Goal: Information Seeking & Learning: Learn about a topic

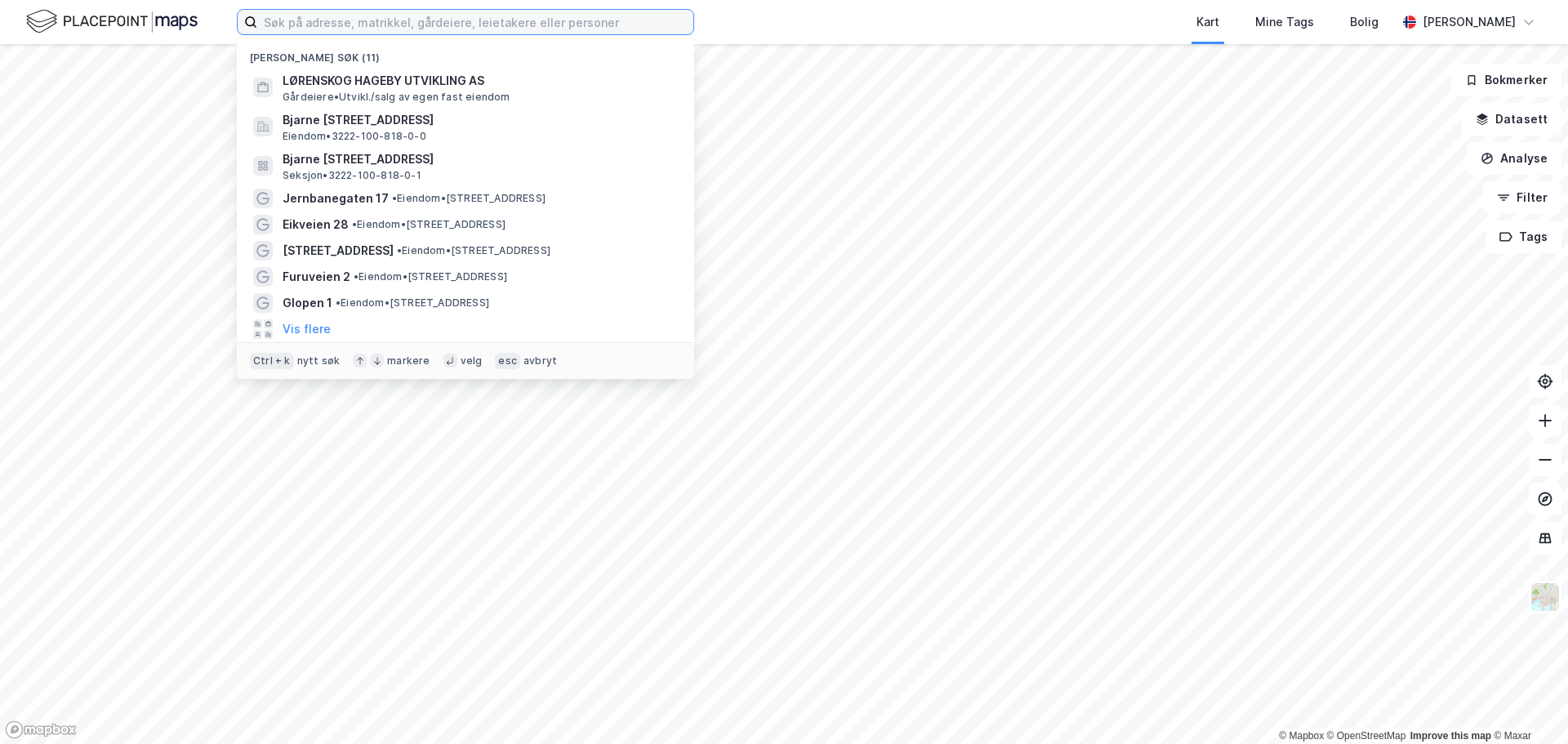
click at [418, 31] on input at bounding box center [475, 22] width 436 height 24
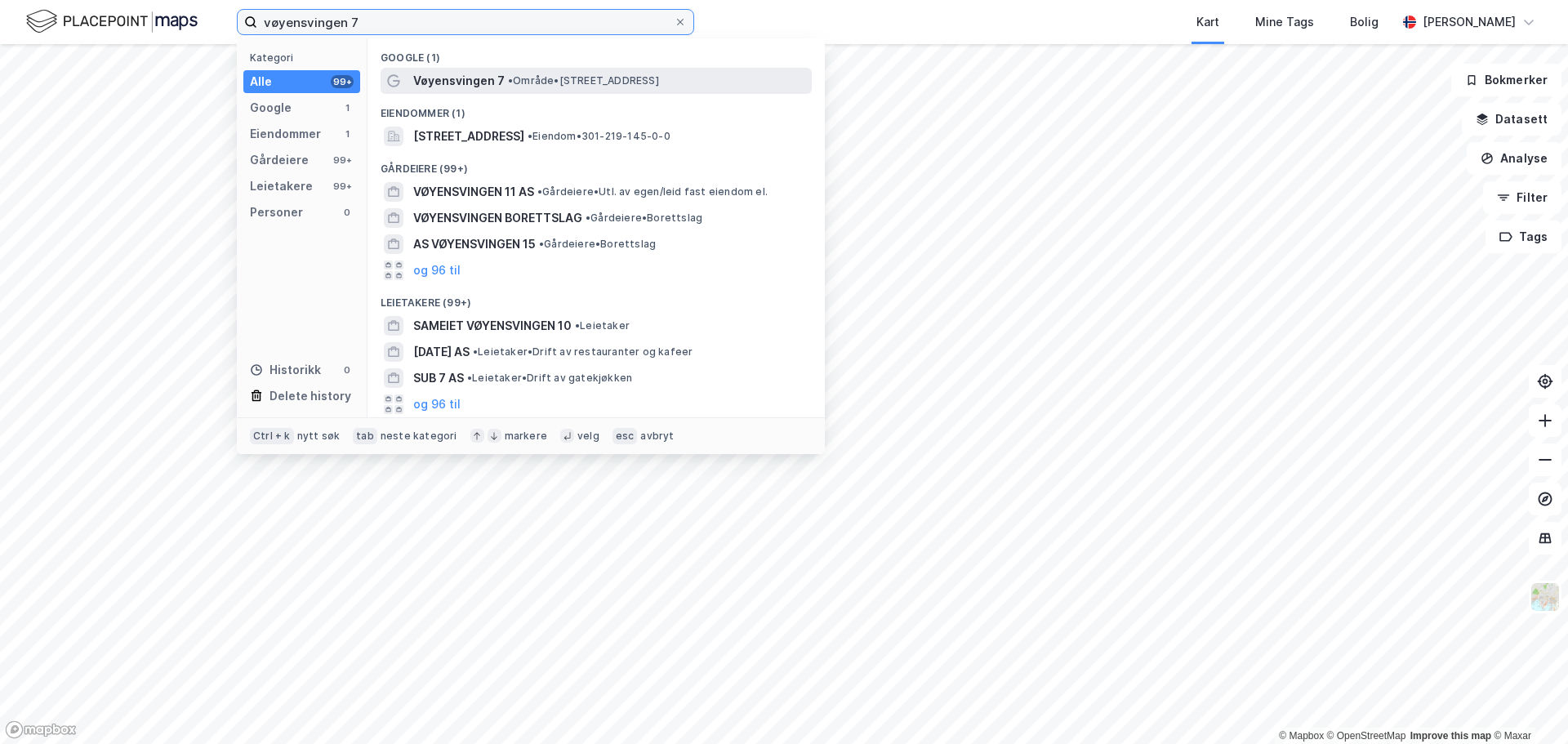
type input "vøyensvingen 7"
click at [438, 79] on span "Vøyensvingen 7" at bounding box center [459, 81] width 92 height 20
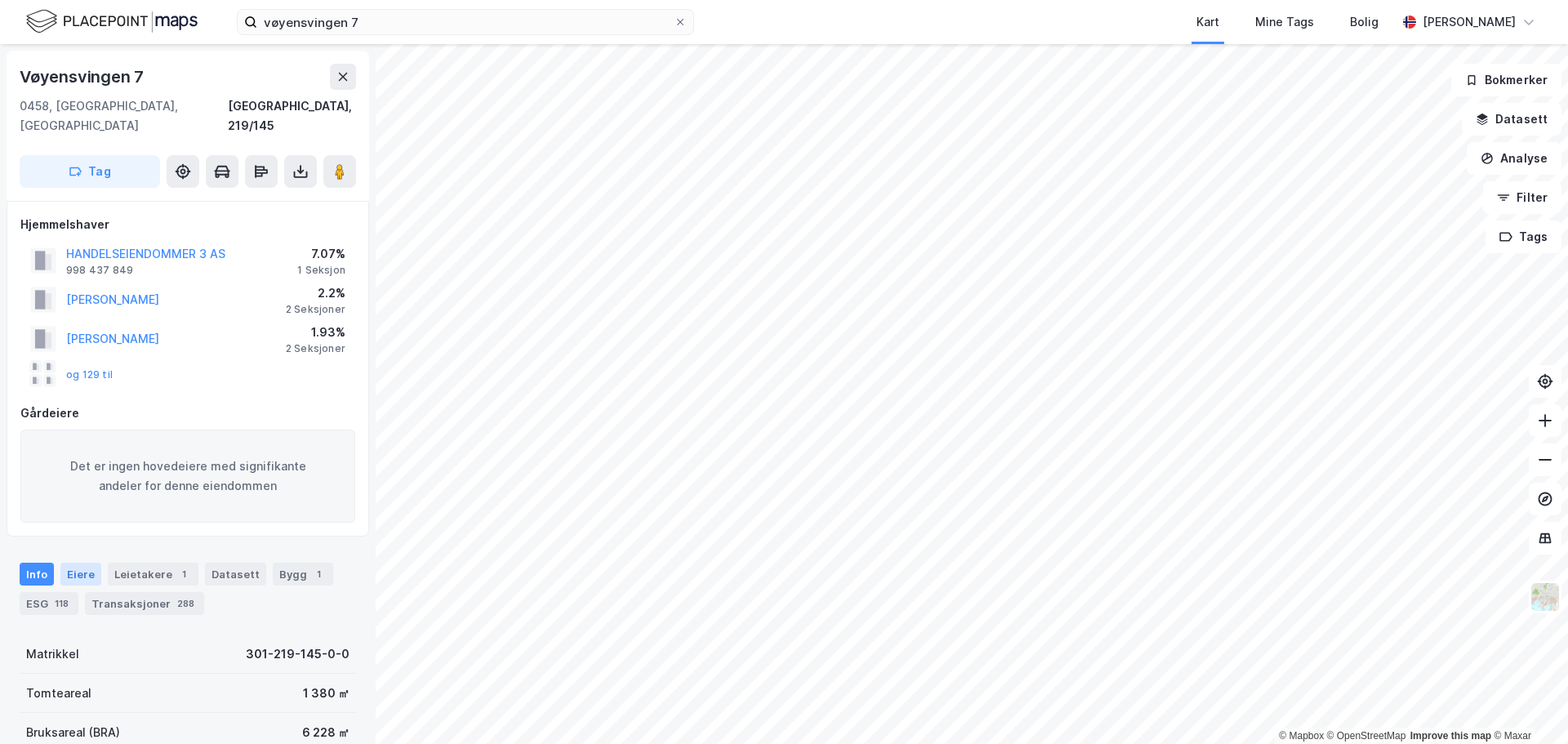
click at [80, 562] on div "Eiere" at bounding box center [80, 573] width 40 height 22
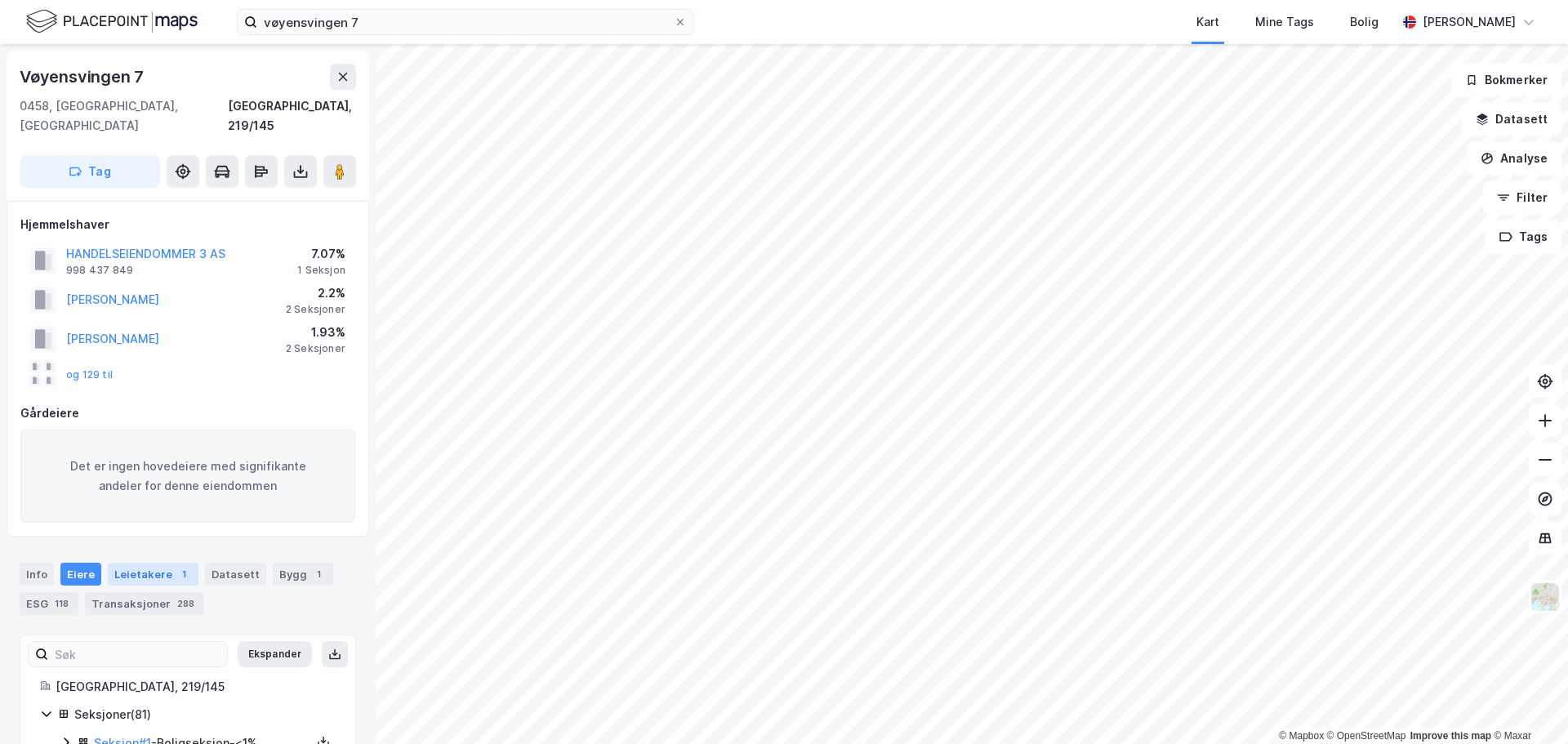
click at [135, 562] on div "Leietakere 1" at bounding box center [153, 573] width 91 height 22
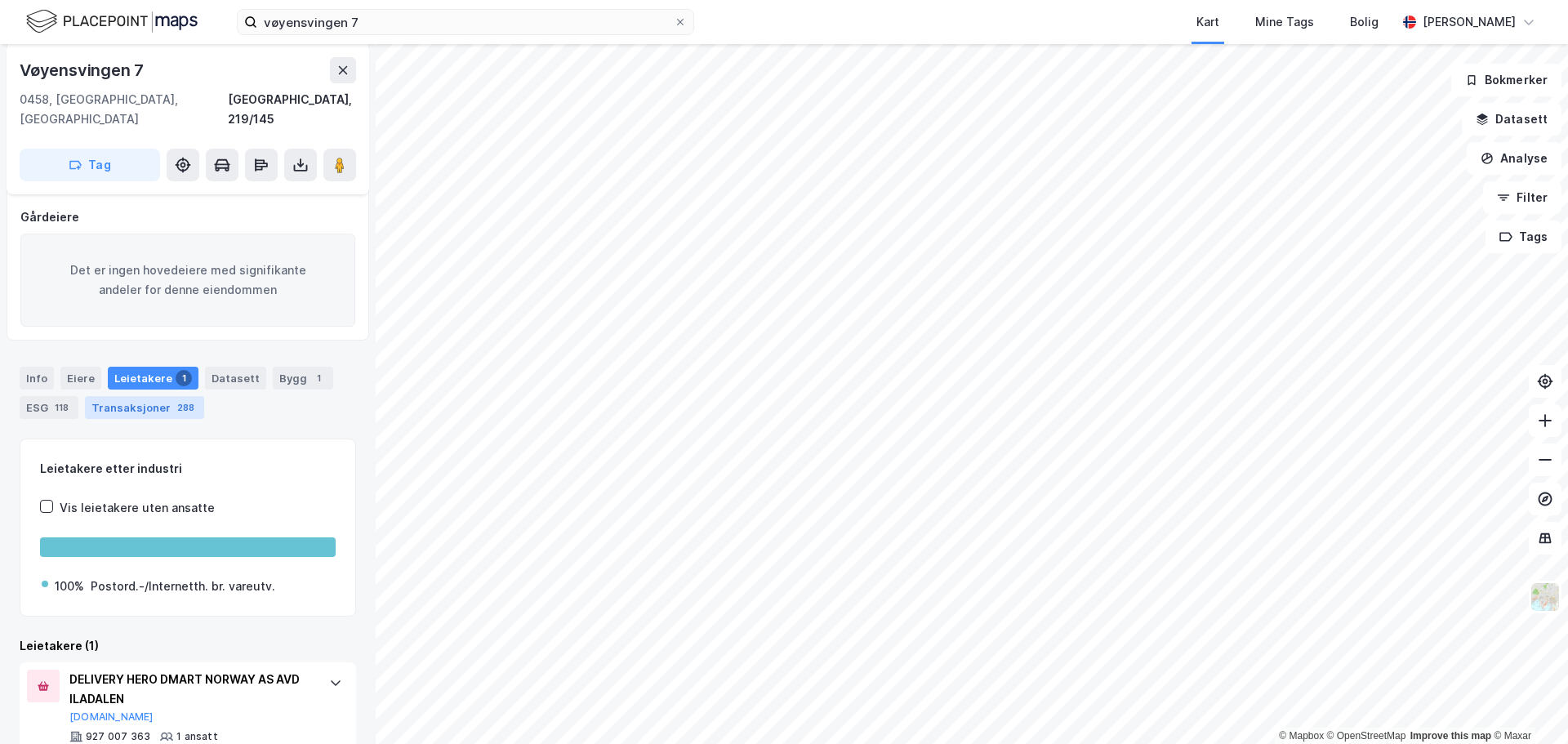
scroll to position [222, 0]
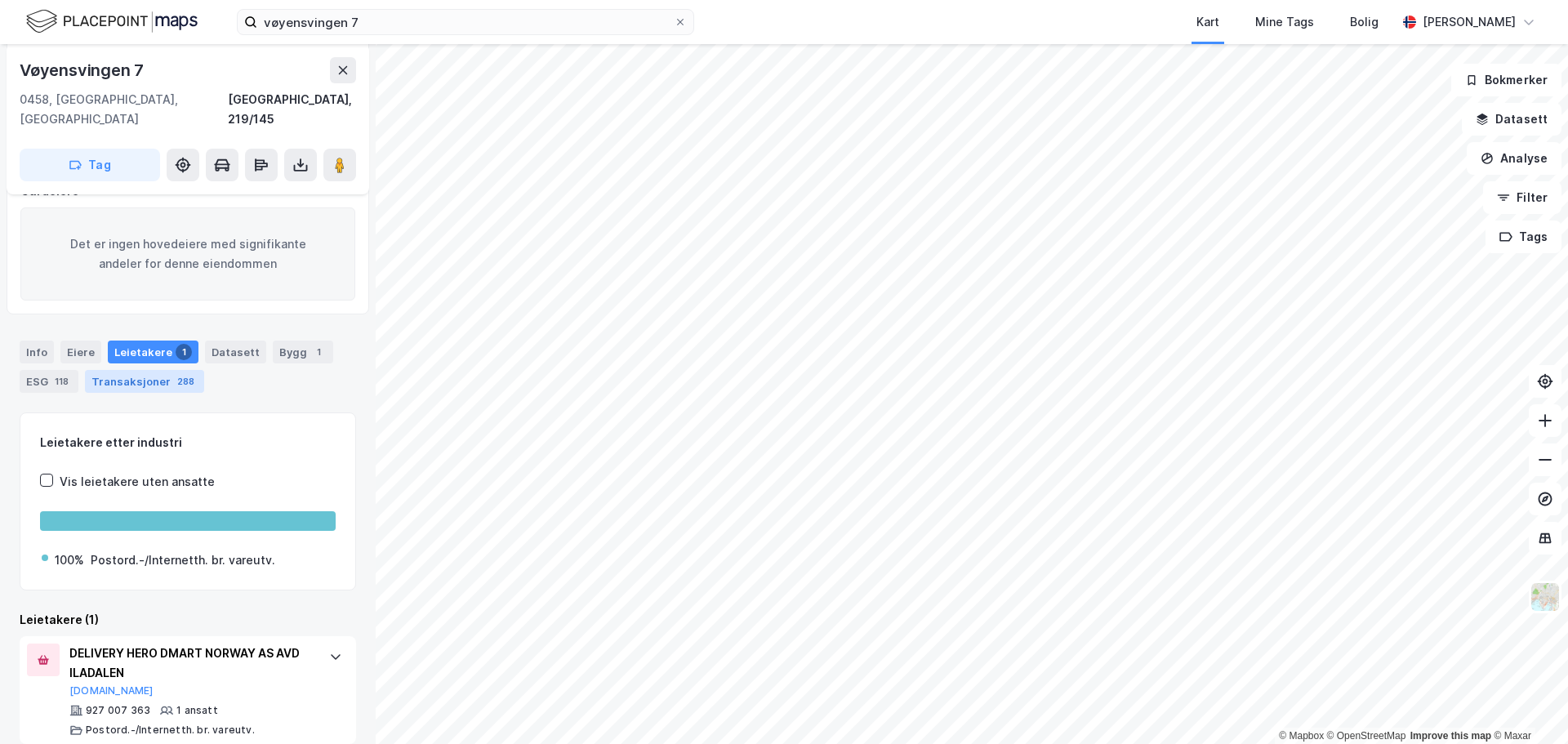
click at [157, 370] on div "Transaksjoner 288" at bounding box center [144, 381] width 120 height 22
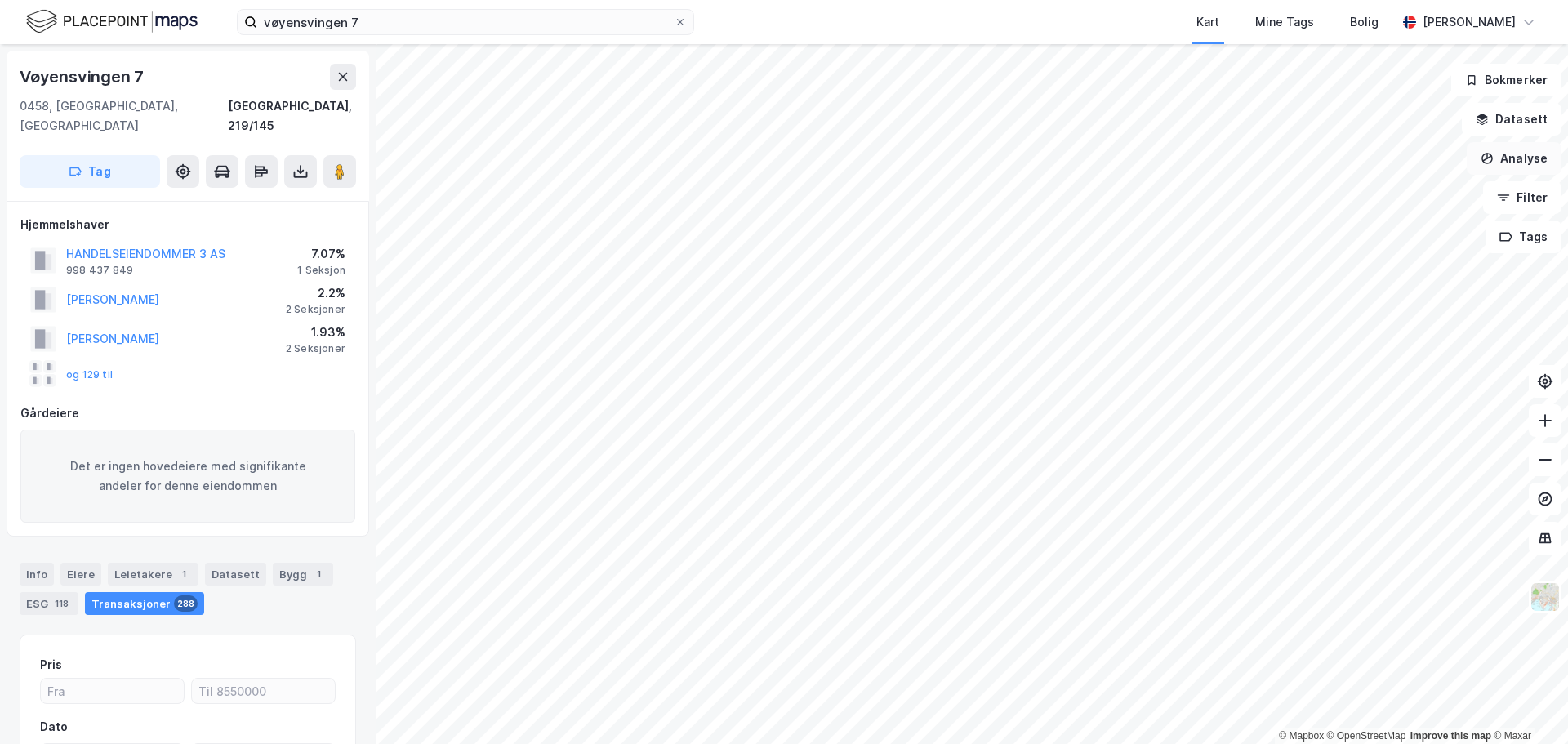
click at [1492, 165] on button "Analyse" at bounding box center [1513, 158] width 94 height 32
click at [1520, 119] on button "Datasett" at bounding box center [1511, 119] width 100 height 32
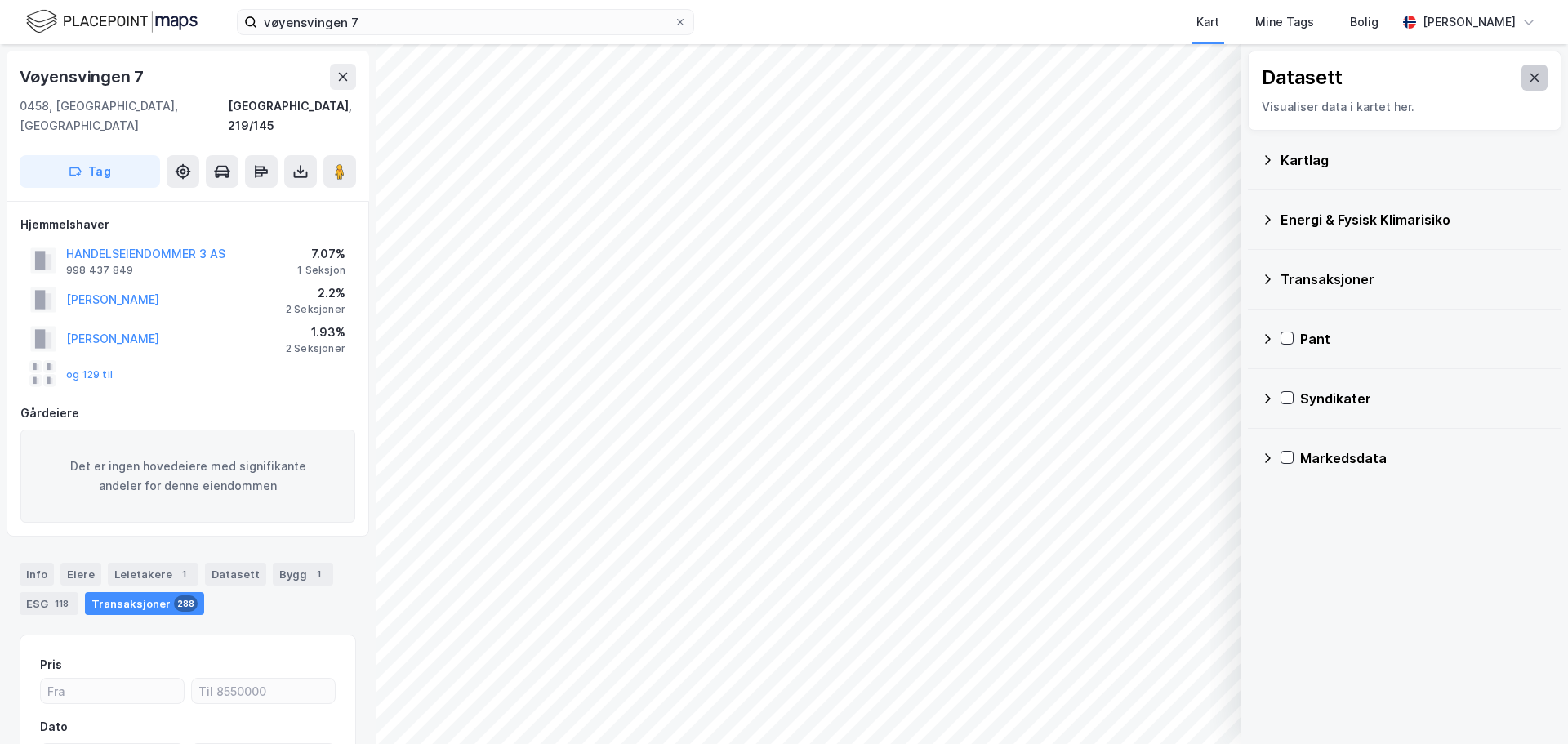
click at [1521, 76] on button at bounding box center [1534, 77] width 26 height 26
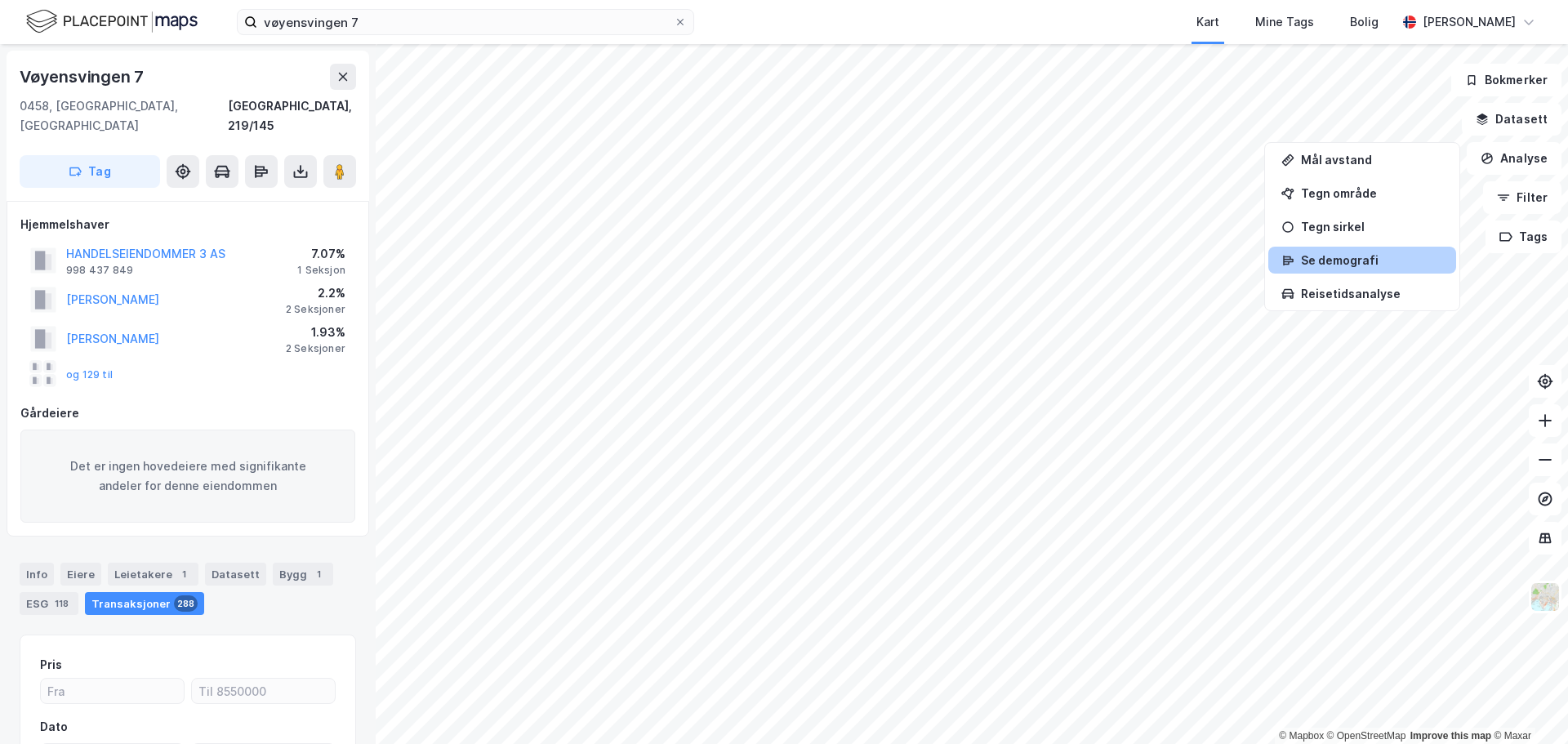
click at [1406, 258] on div "Se demografi" at bounding box center [1372, 259] width 142 height 13
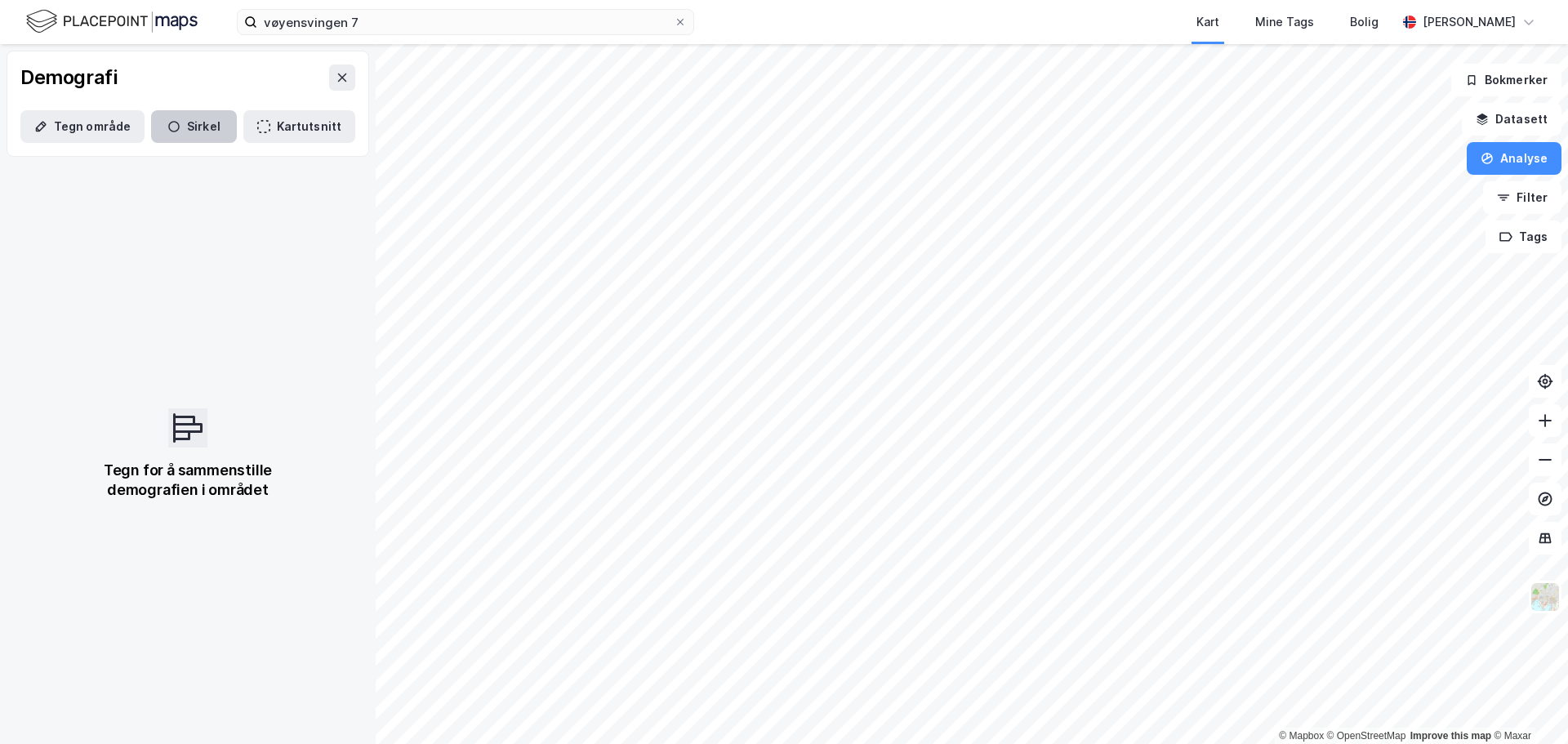
click at [171, 139] on button "Sirkel" at bounding box center [193, 127] width 85 height 32
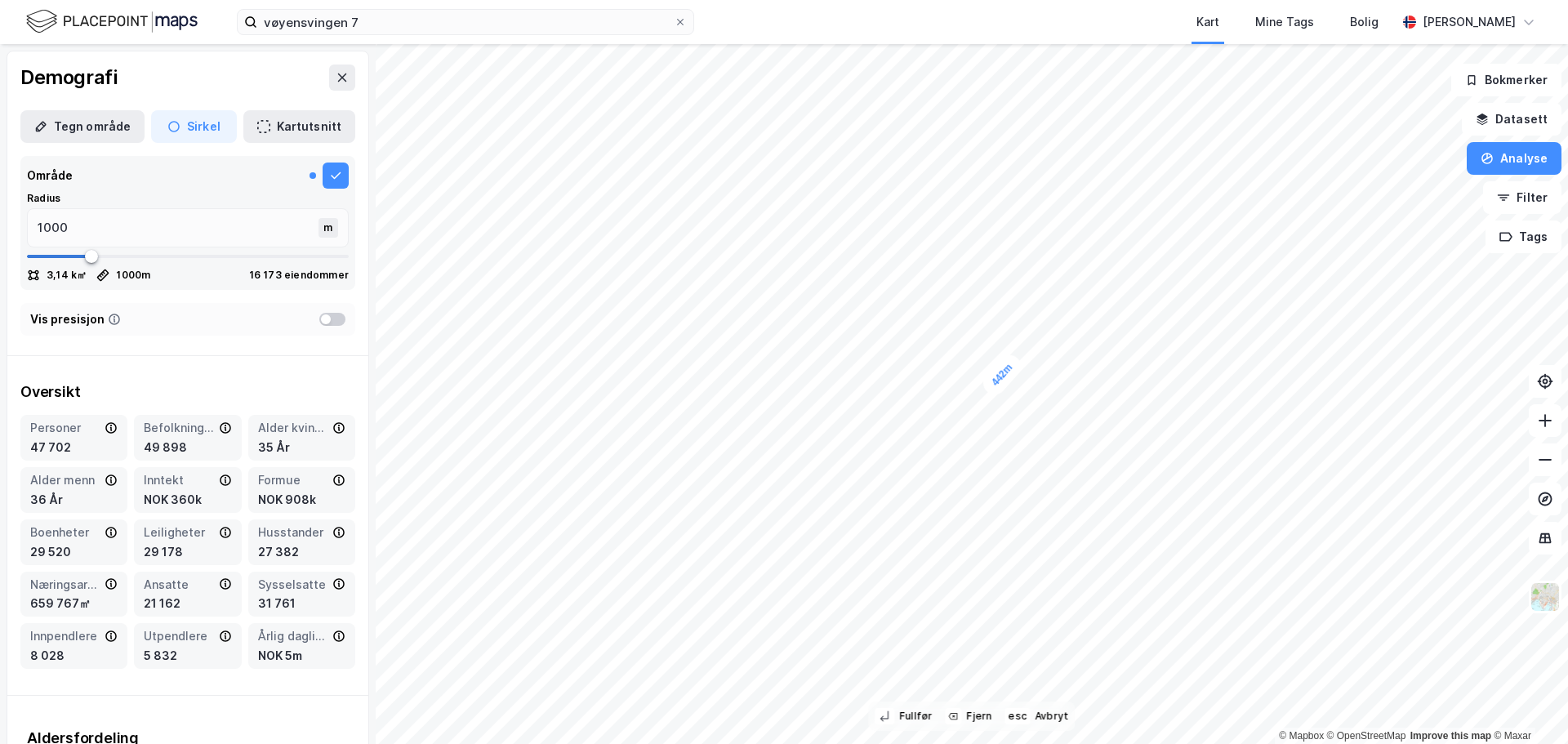
type input "442"
click at [325, 320] on div at bounding box center [332, 319] width 26 height 13
click at [319, 320] on div at bounding box center [332, 319] width 26 height 13
click at [323, 182] on button at bounding box center [336, 175] width 26 height 26
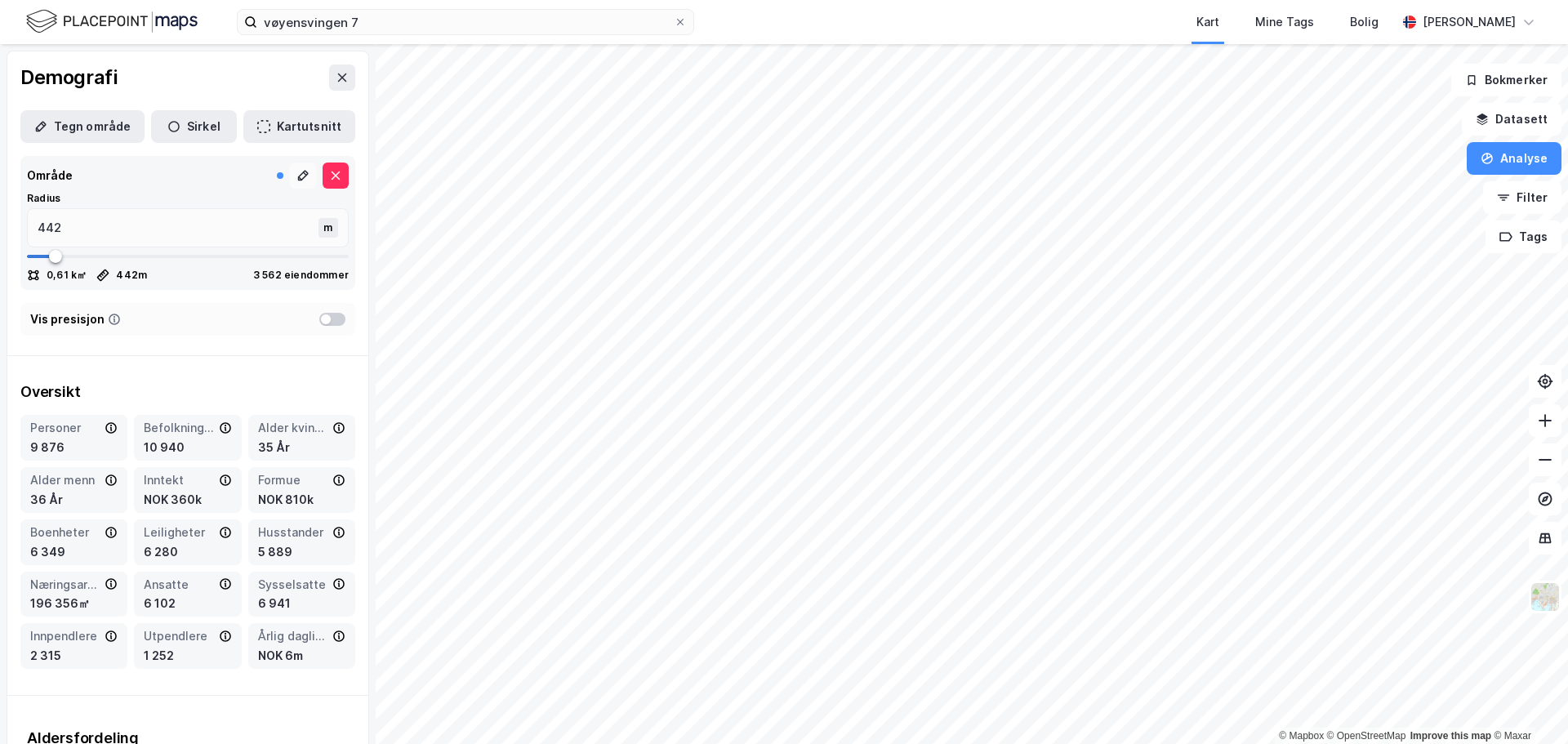
click at [297, 180] on icon at bounding box center [303, 175] width 13 height 13
click at [335, 172] on button at bounding box center [336, 175] width 26 height 26
click at [323, 167] on button at bounding box center [336, 175] width 26 height 26
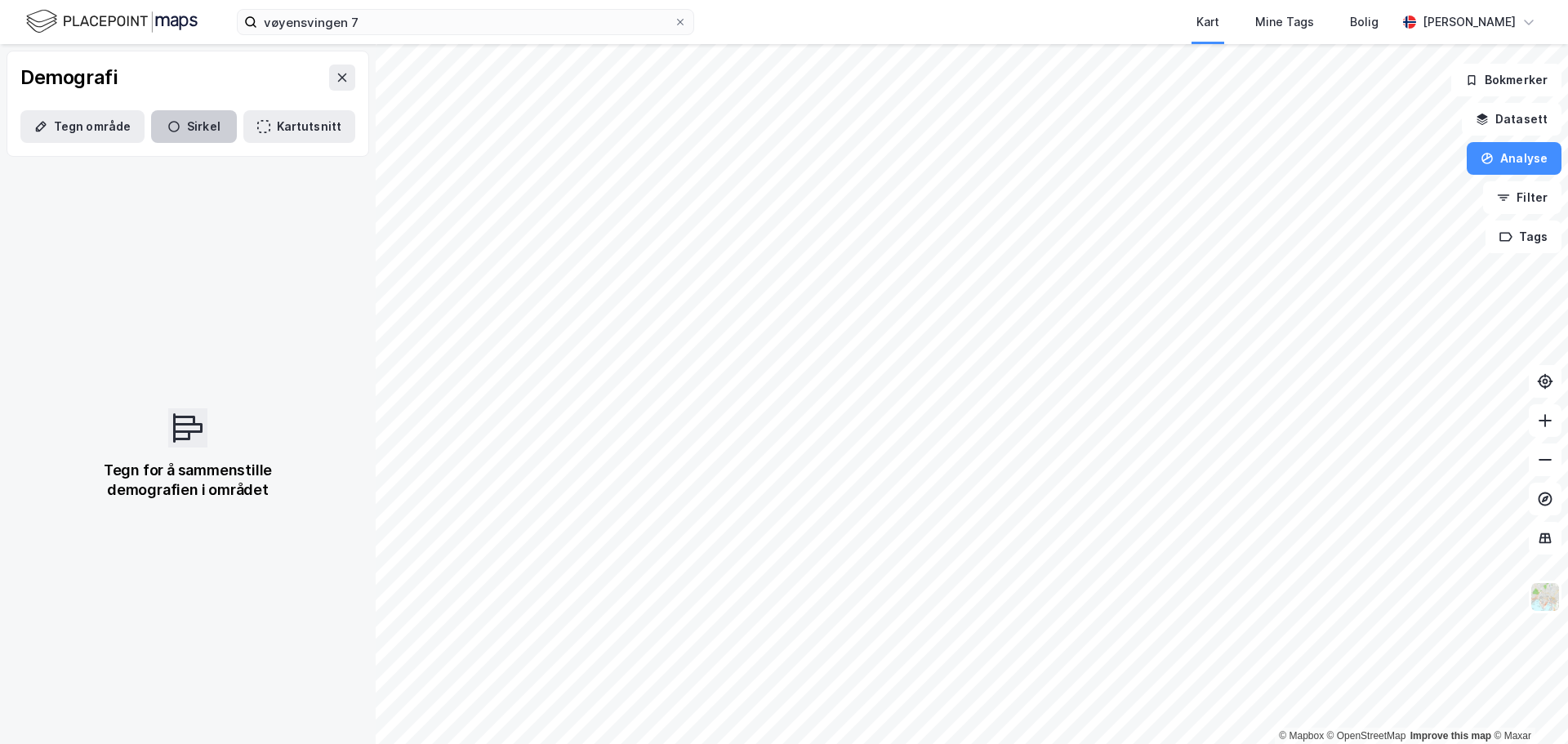
click at [215, 134] on button "Sirkel" at bounding box center [193, 127] width 85 height 32
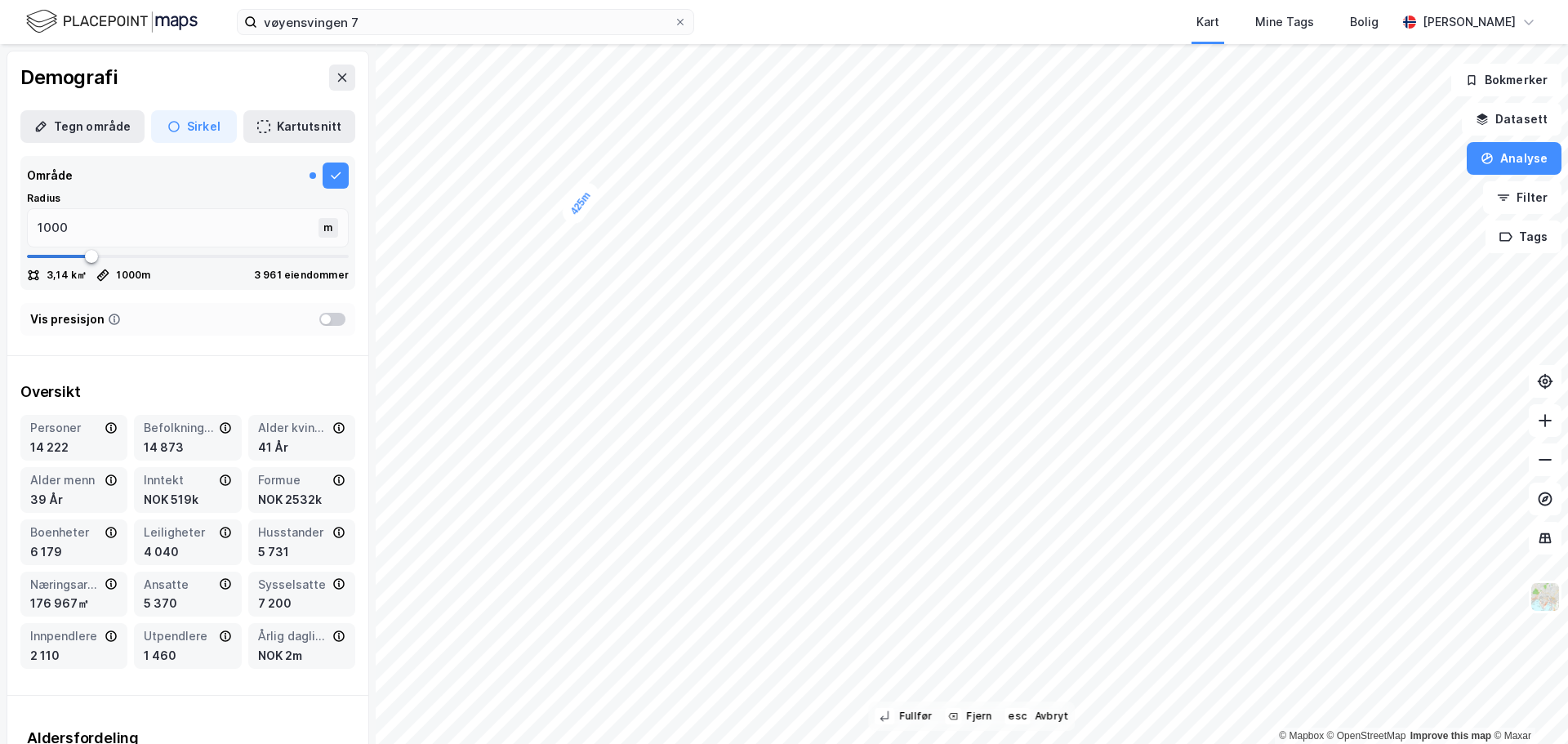
type input "425"
click at [1282, 31] on div "Mine Tags" at bounding box center [1284, 22] width 58 height 20
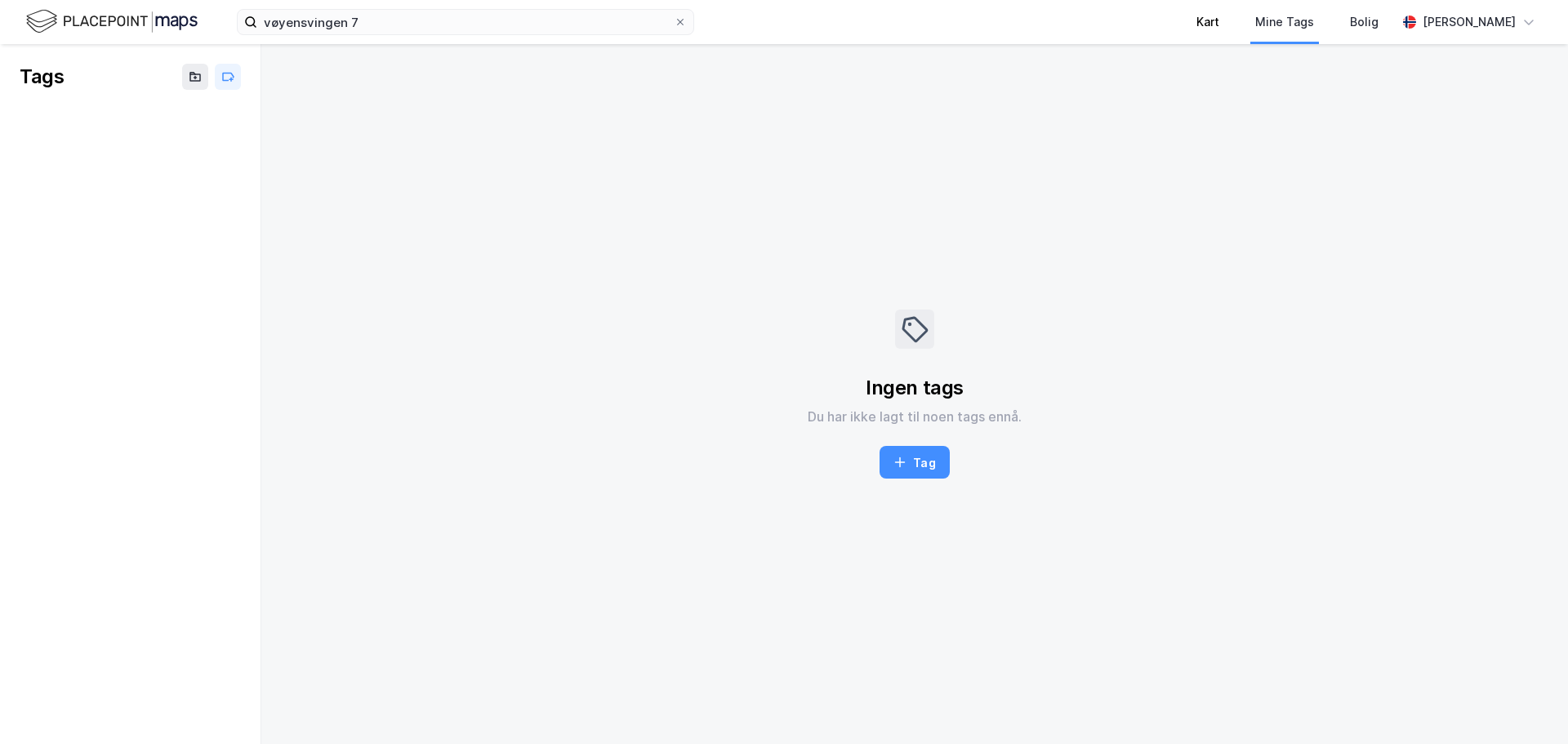
click at [1229, 28] on div "Kart" at bounding box center [1207, 22] width 58 height 44
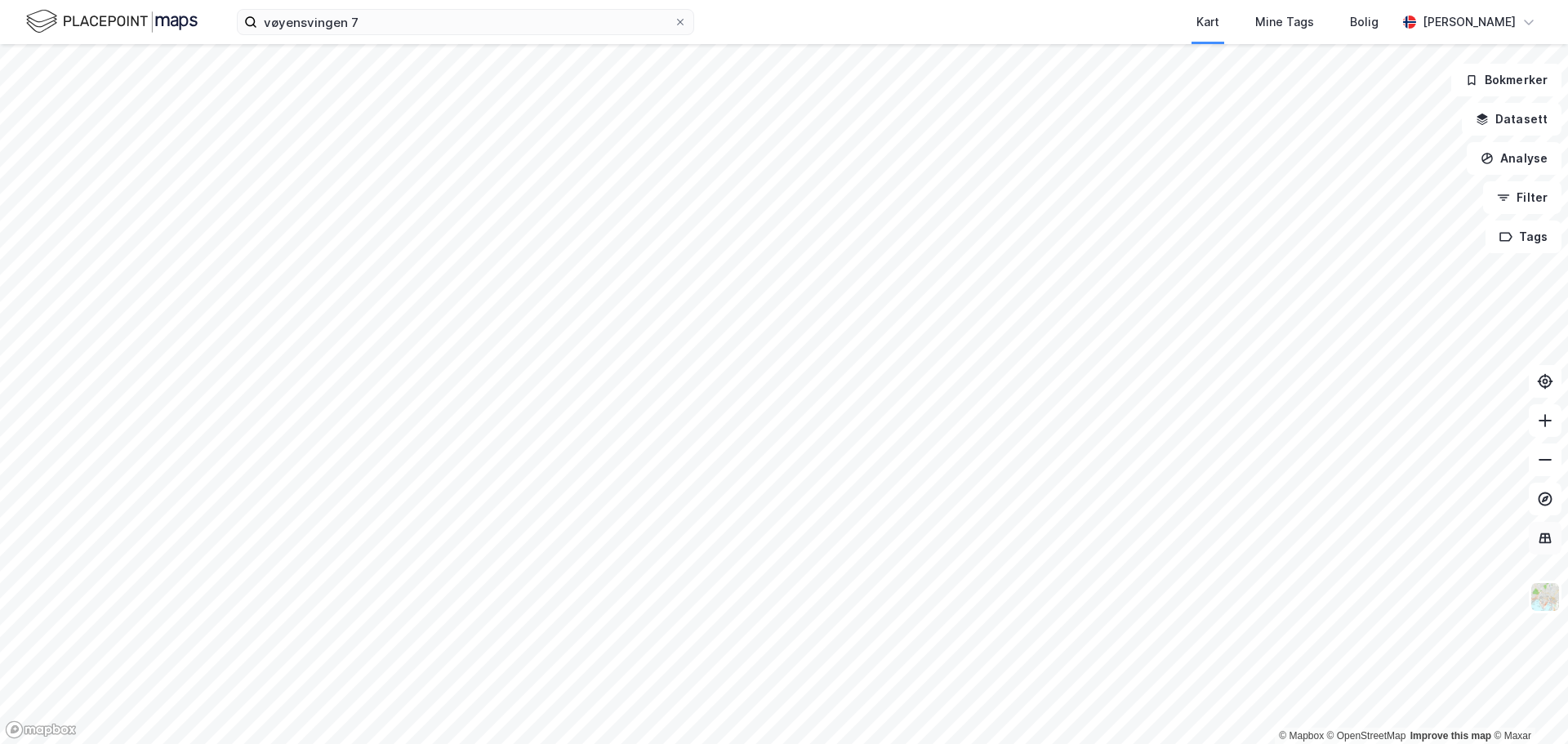
click at [1541, 533] on icon at bounding box center [1545, 538] width 16 height 16
click at [1546, 503] on icon at bounding box center [1545, 499] width 16 height 16
click at [1541, 197] on button "Filter" at bounding box center [1521, 198] width 78 height 32
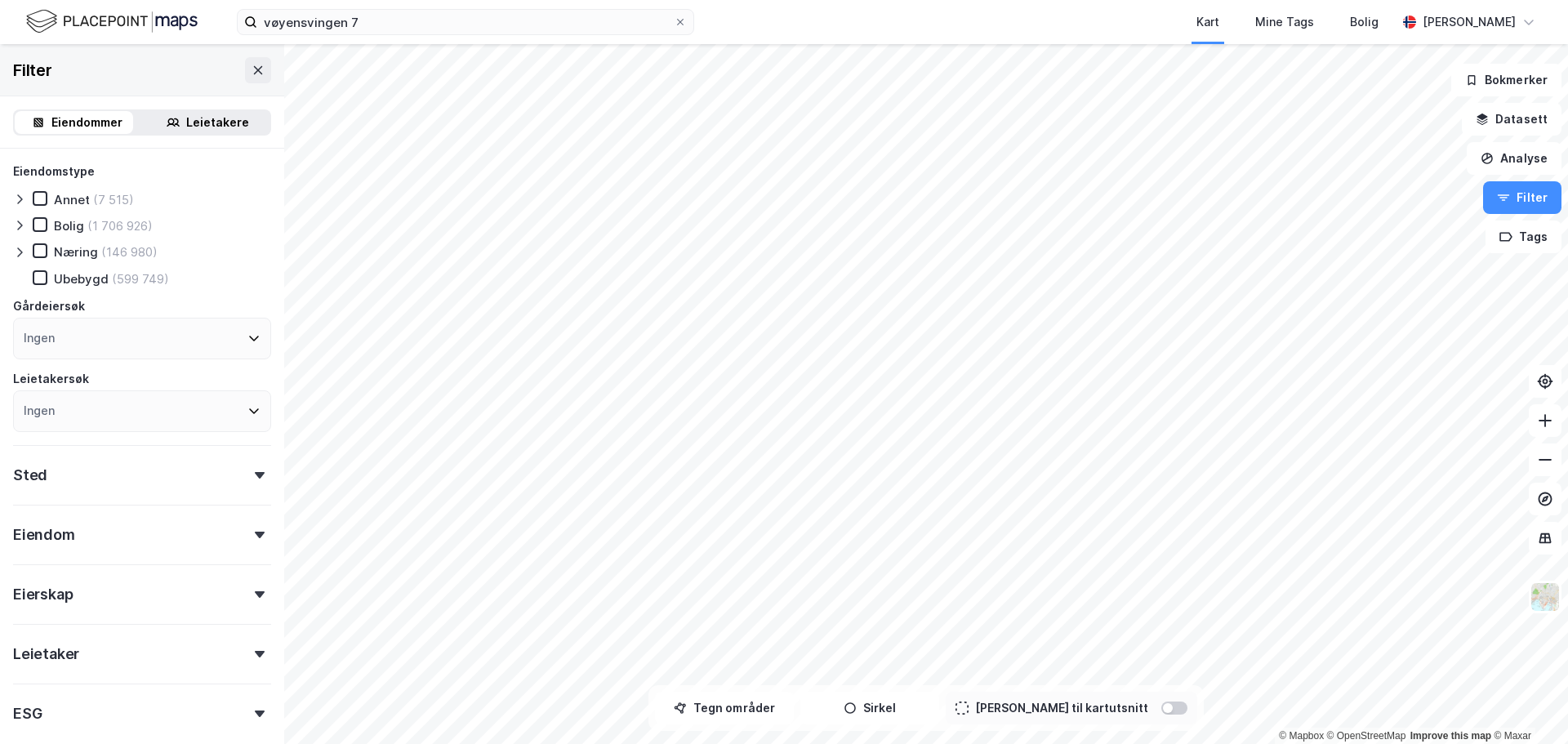
click at [175, 120] on div "Leietakere" at bounding box center [208, 121] width 124 height 22
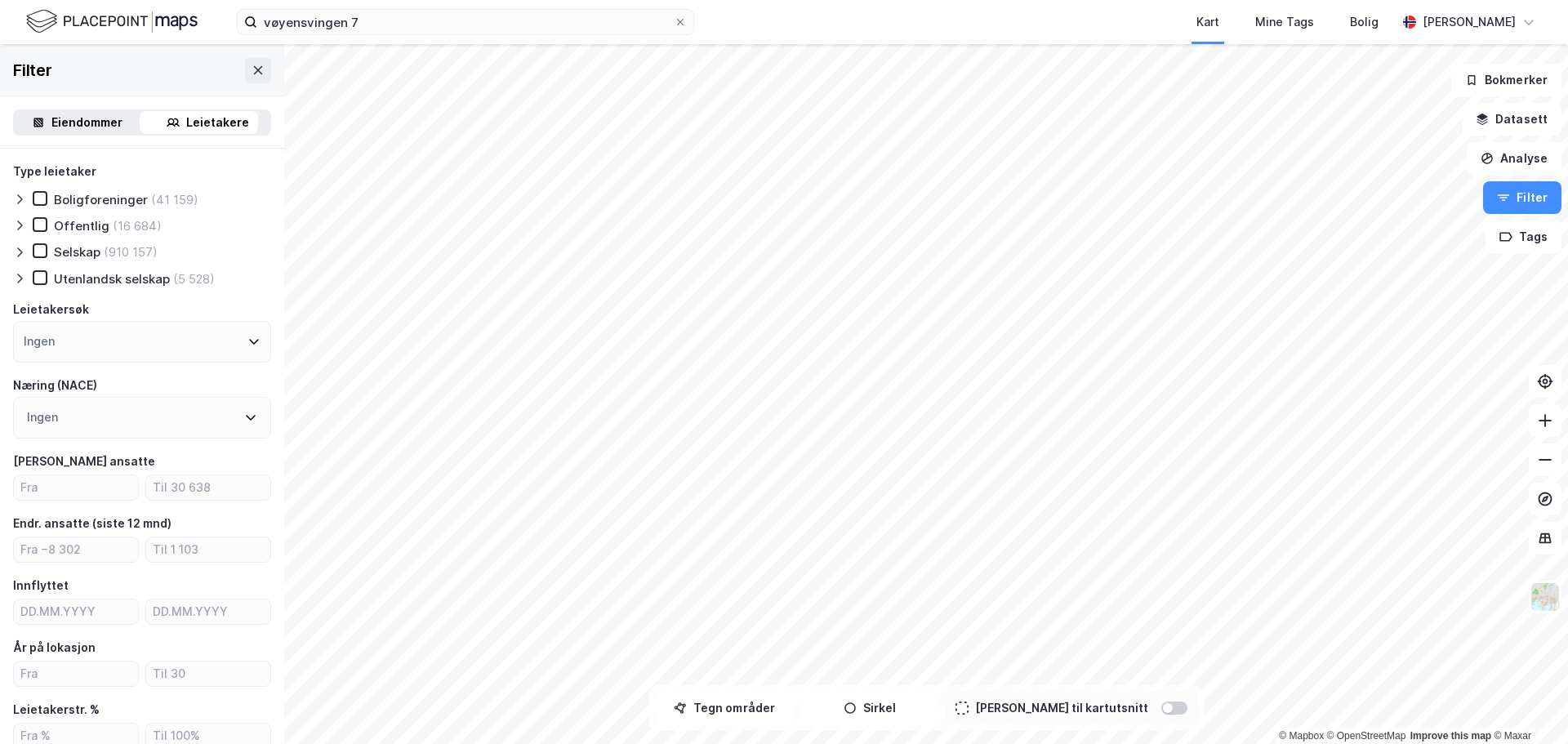
click at [80, 346] on div "Ingen" at bounding box center [142, 342] width 258 height 41
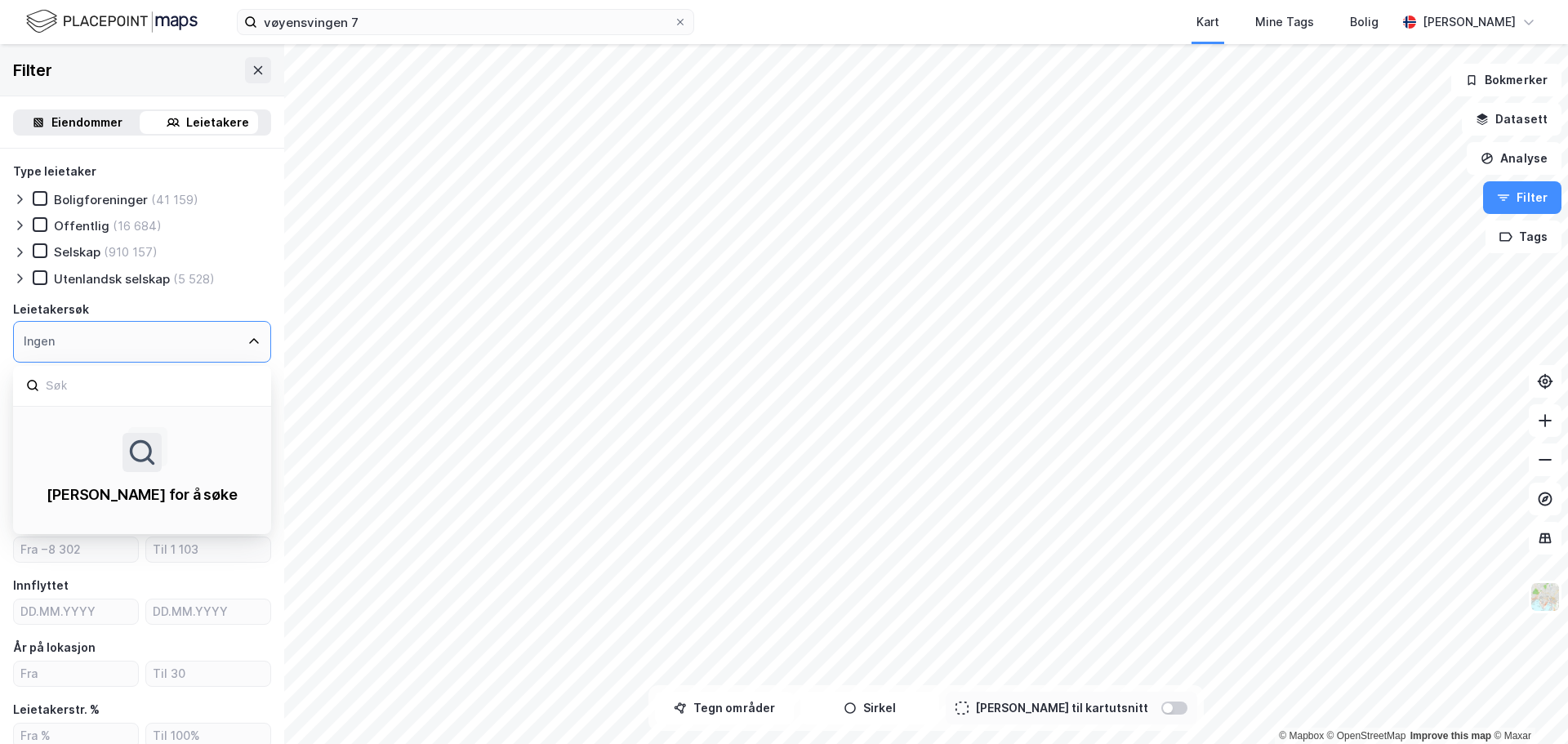
click at [80, 346] on div "Ingen" at bounding box center [142, 342] width 258 height 41
click at [247, 345] on icon at bounding box center [254, 341] width 13 height 13
click at [23, 248] on icon at bounding box center [20, 252] width 13 height 13
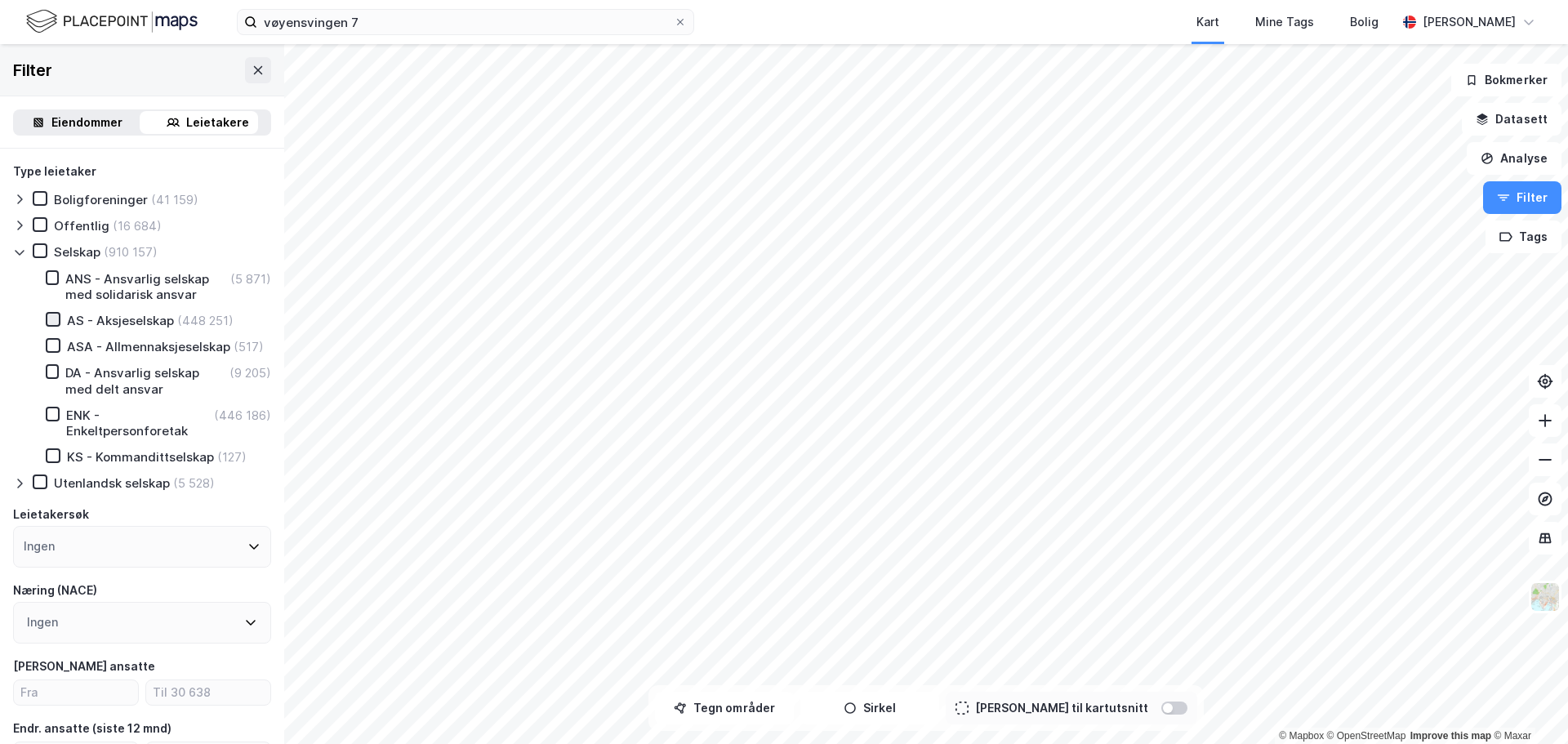
click at [51, 318] on icon at bounding box center [53, 319] width 12 height 12
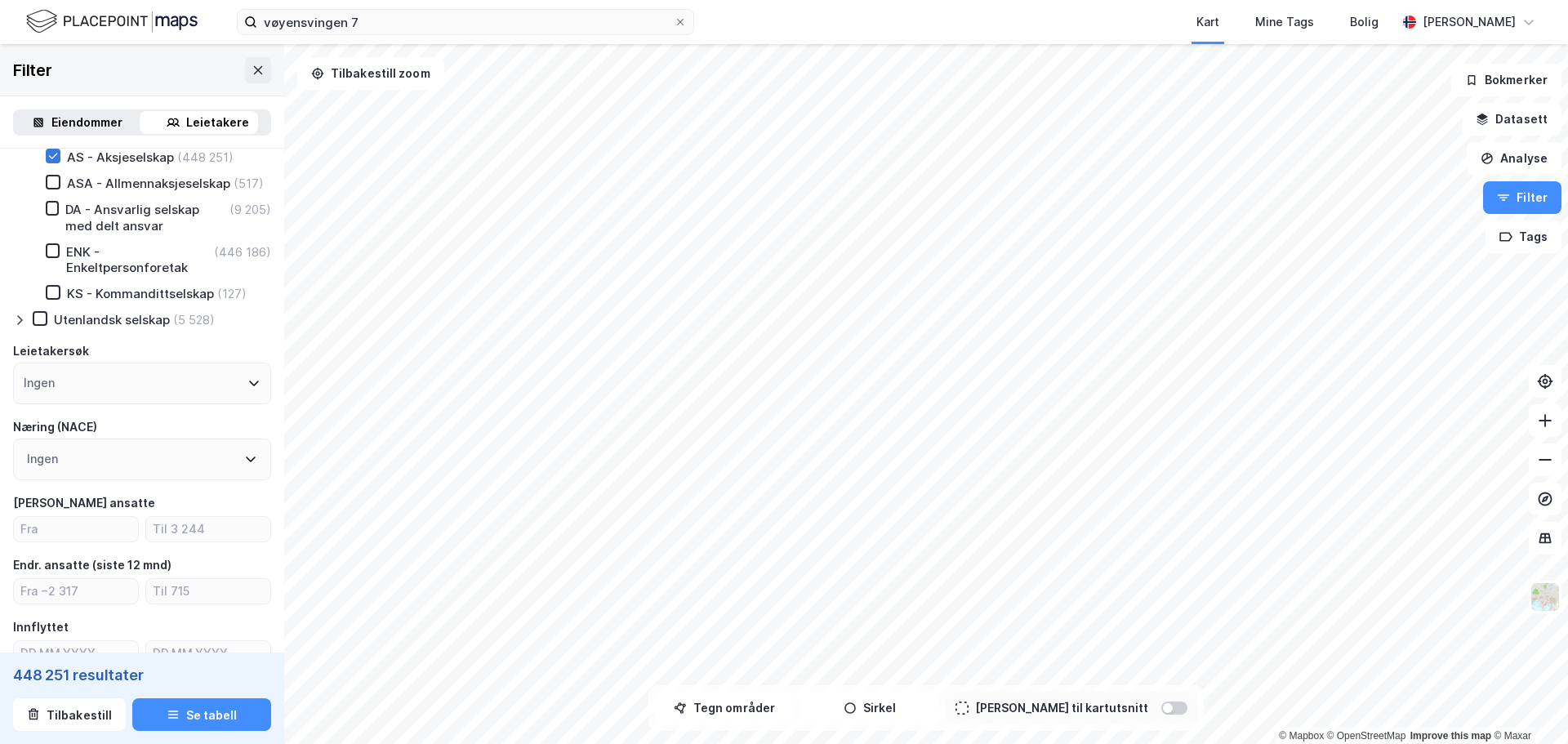
scroll to position [245, 0]
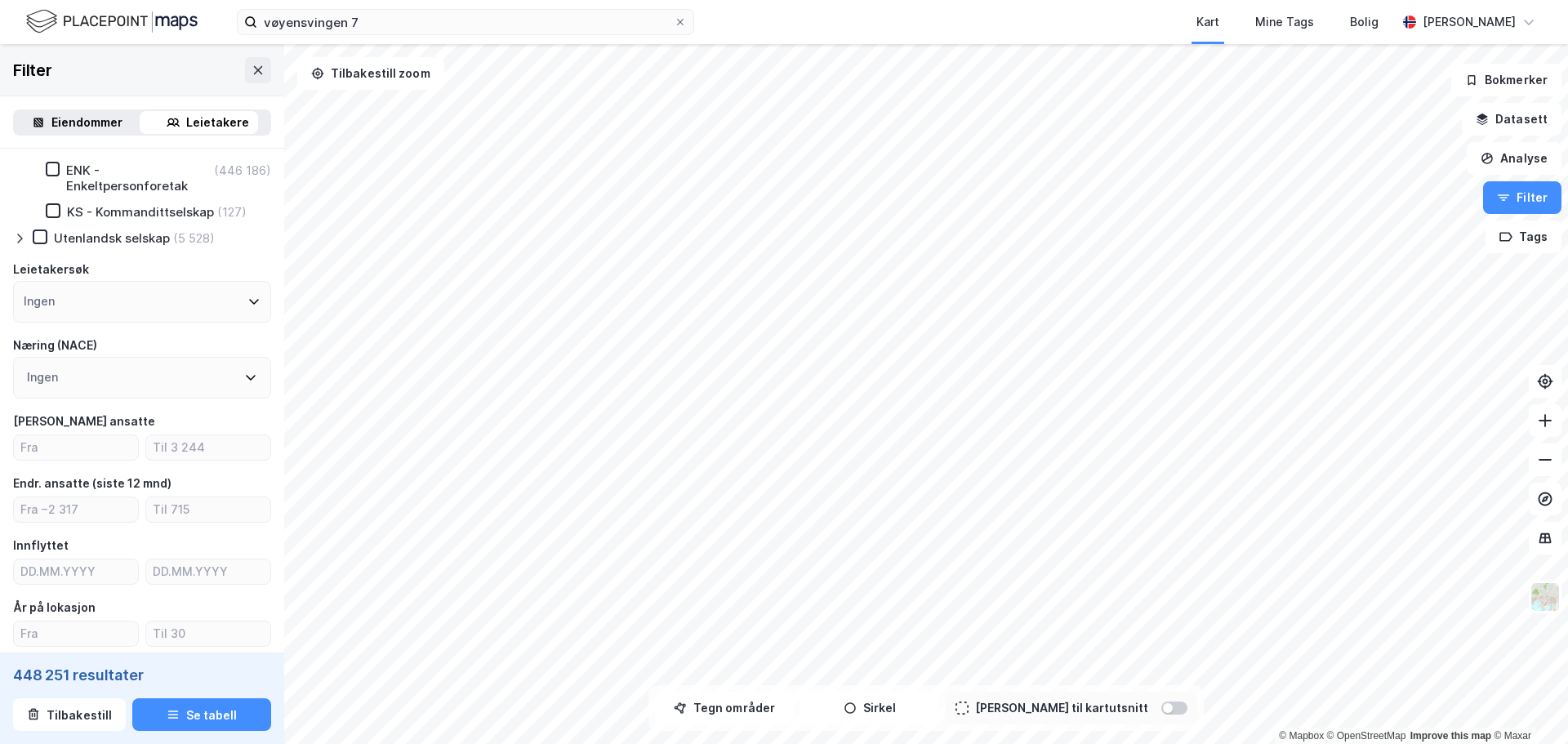
click at [55, 385] on div "Ingen" at bounding box center [42, 377] width 31 height 20
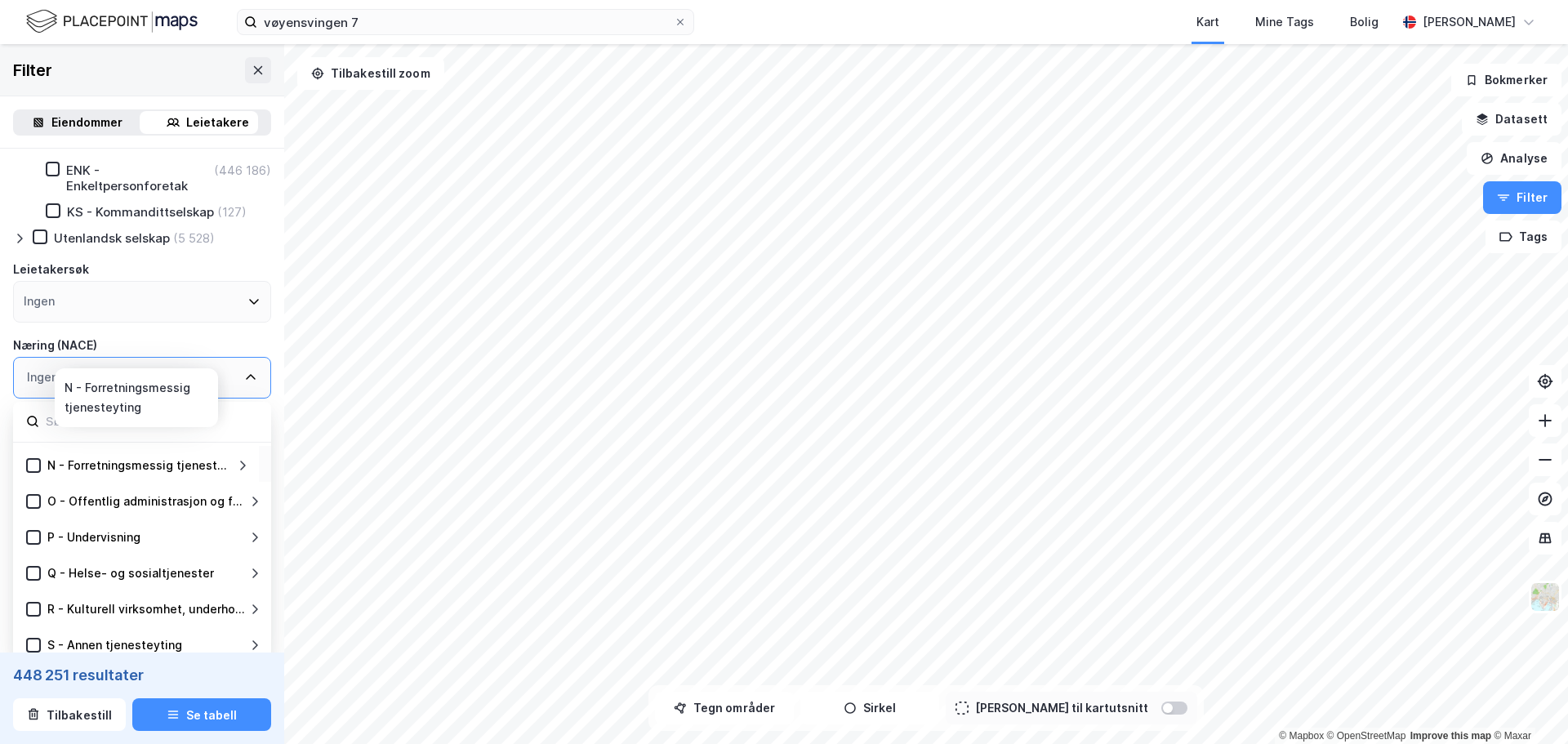
scroll to position [490, 0]
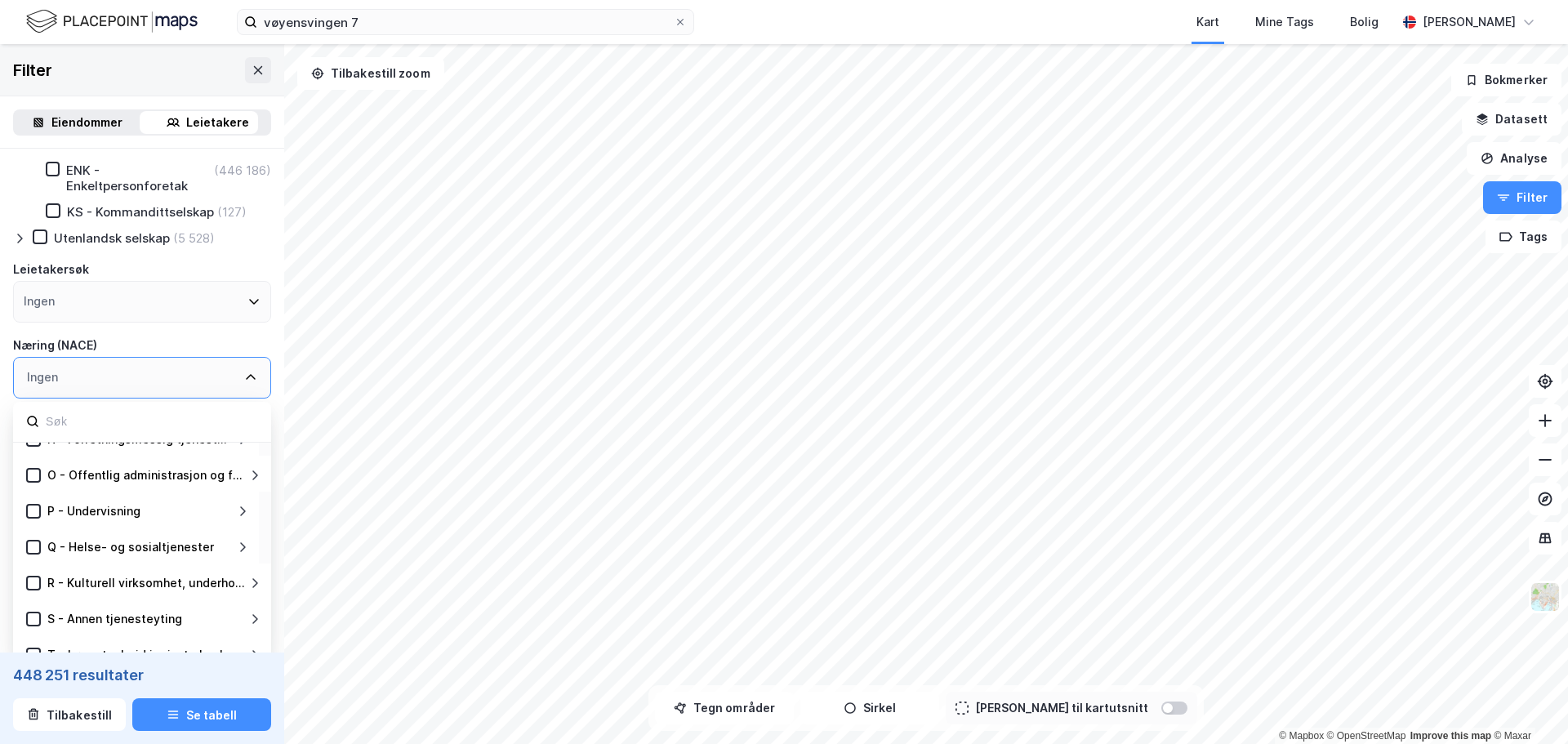
click at [243, 553] on icon at bounding box center [242, 547] width 13 height 13
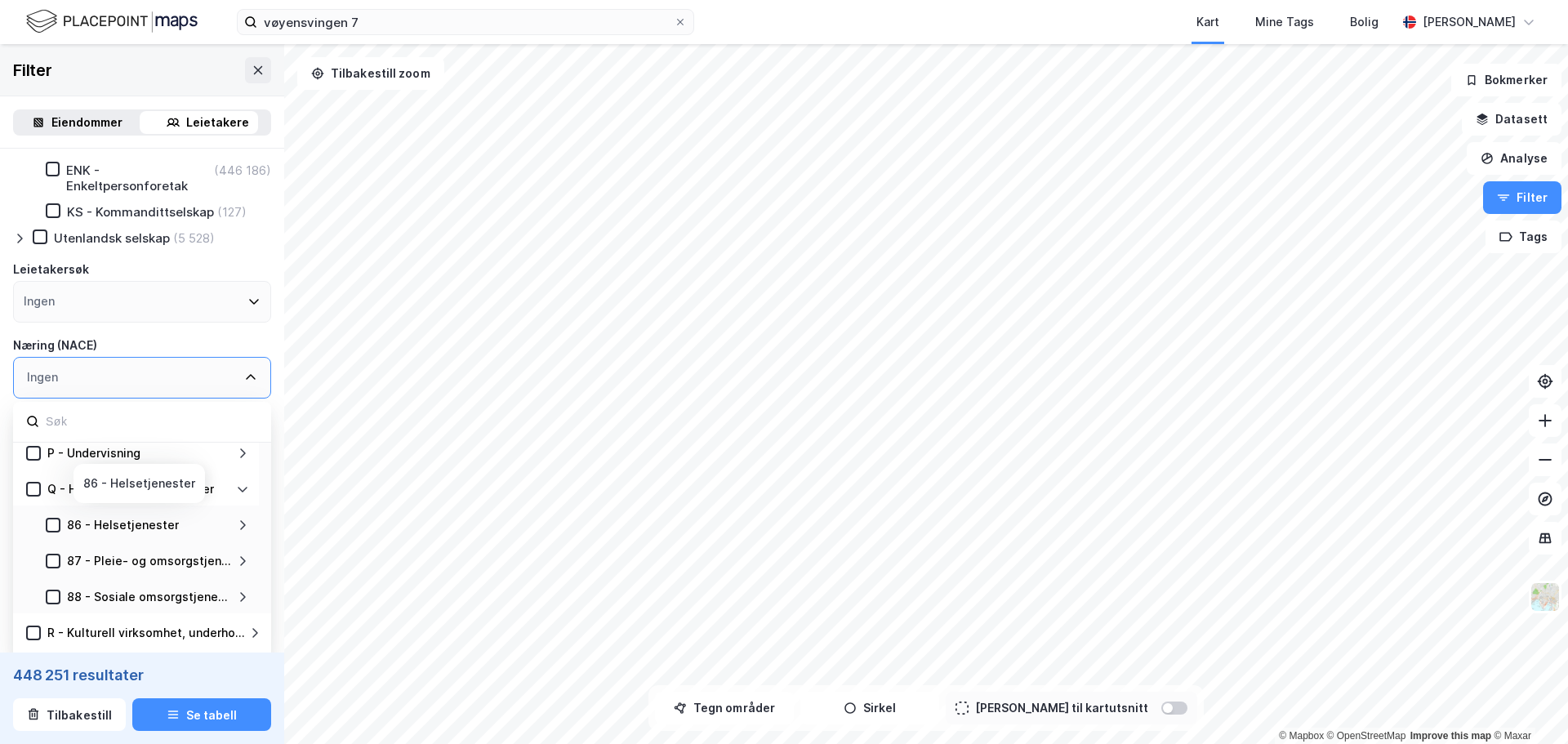
scroll to position [571, 0]
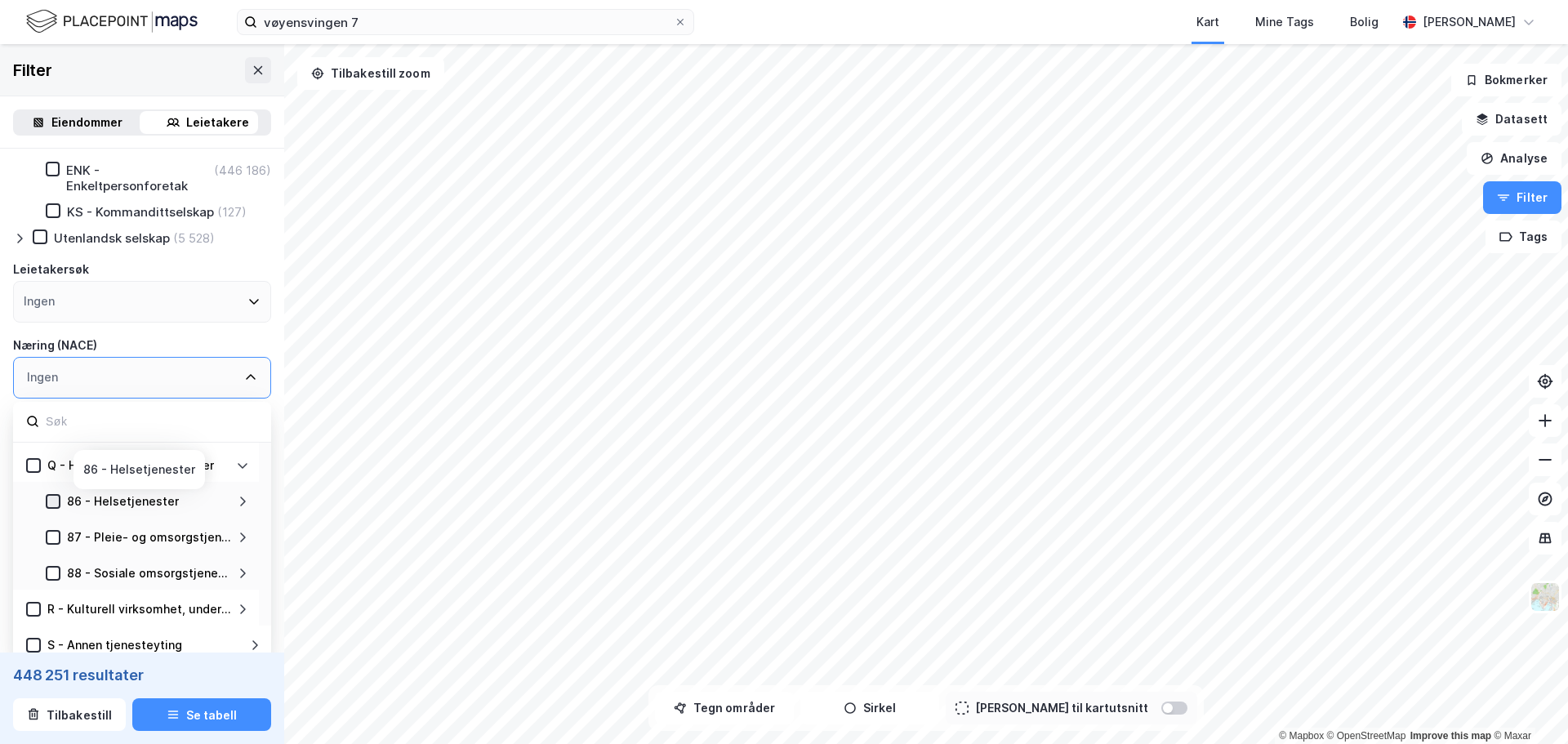
click at [49, 507] on icon at bounding box center [53, 501] width 12 height 12
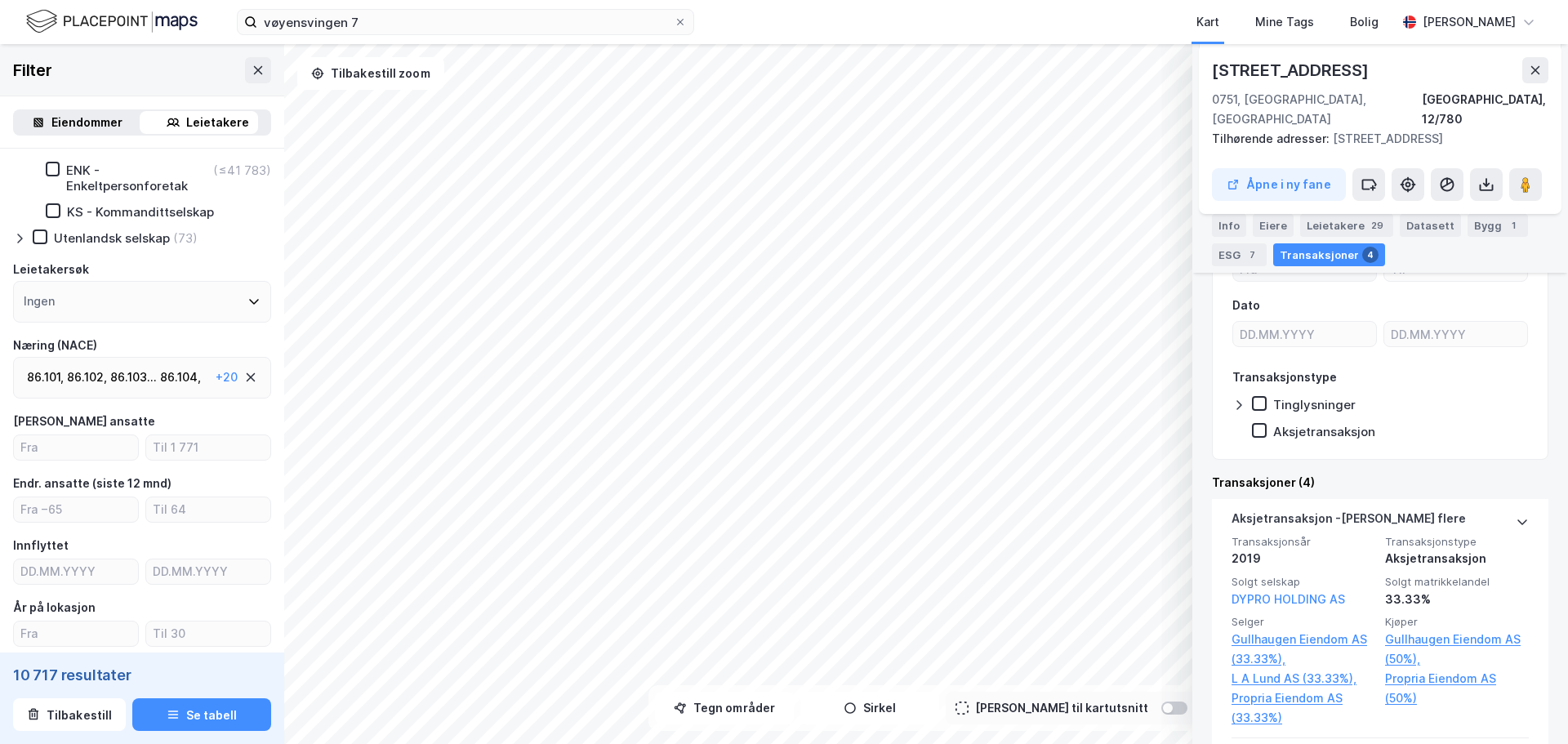
scroll to position [31, 0]
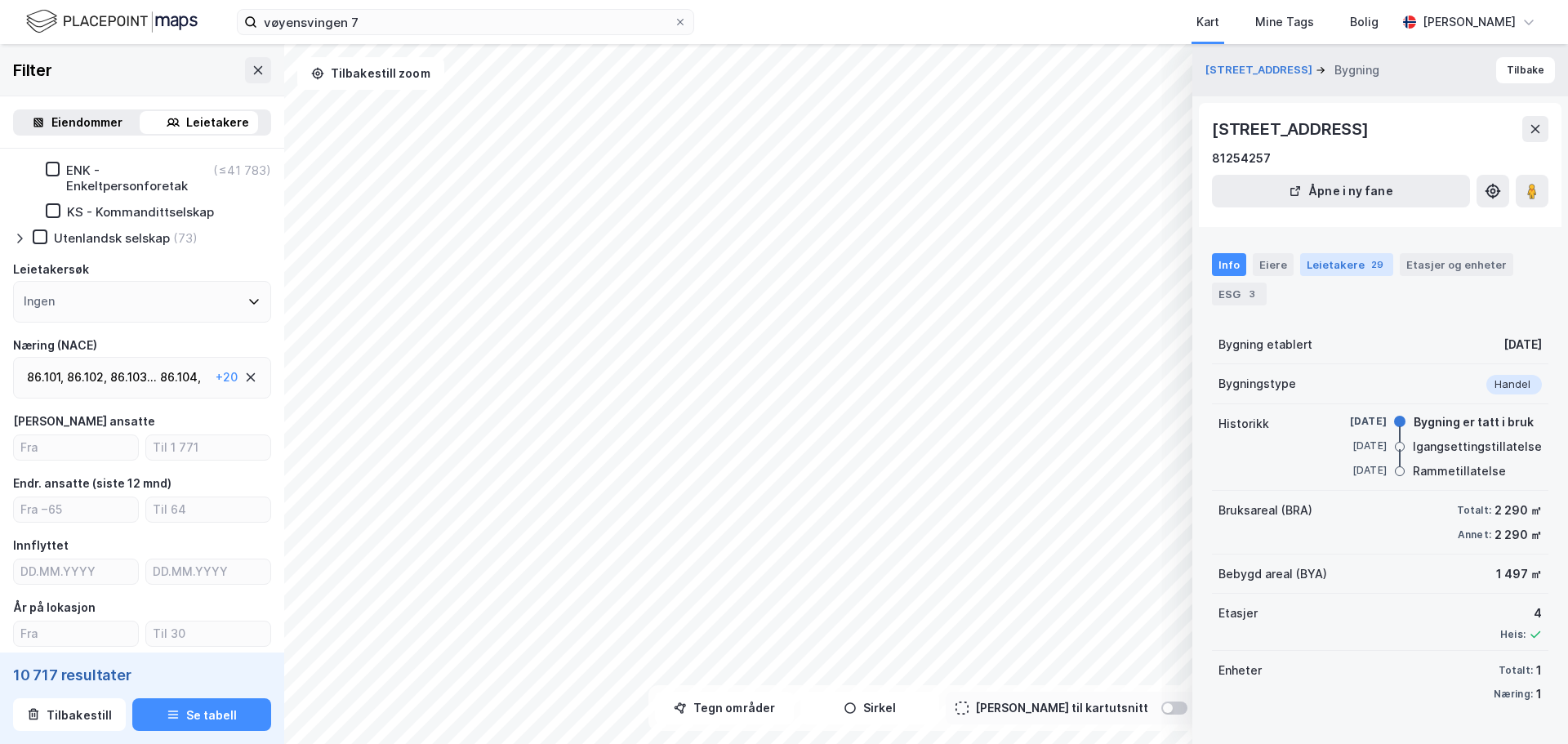
click at [1332, 264] on div "Leietakere 29" at bounding box center [1346, 264] width 93 height 22
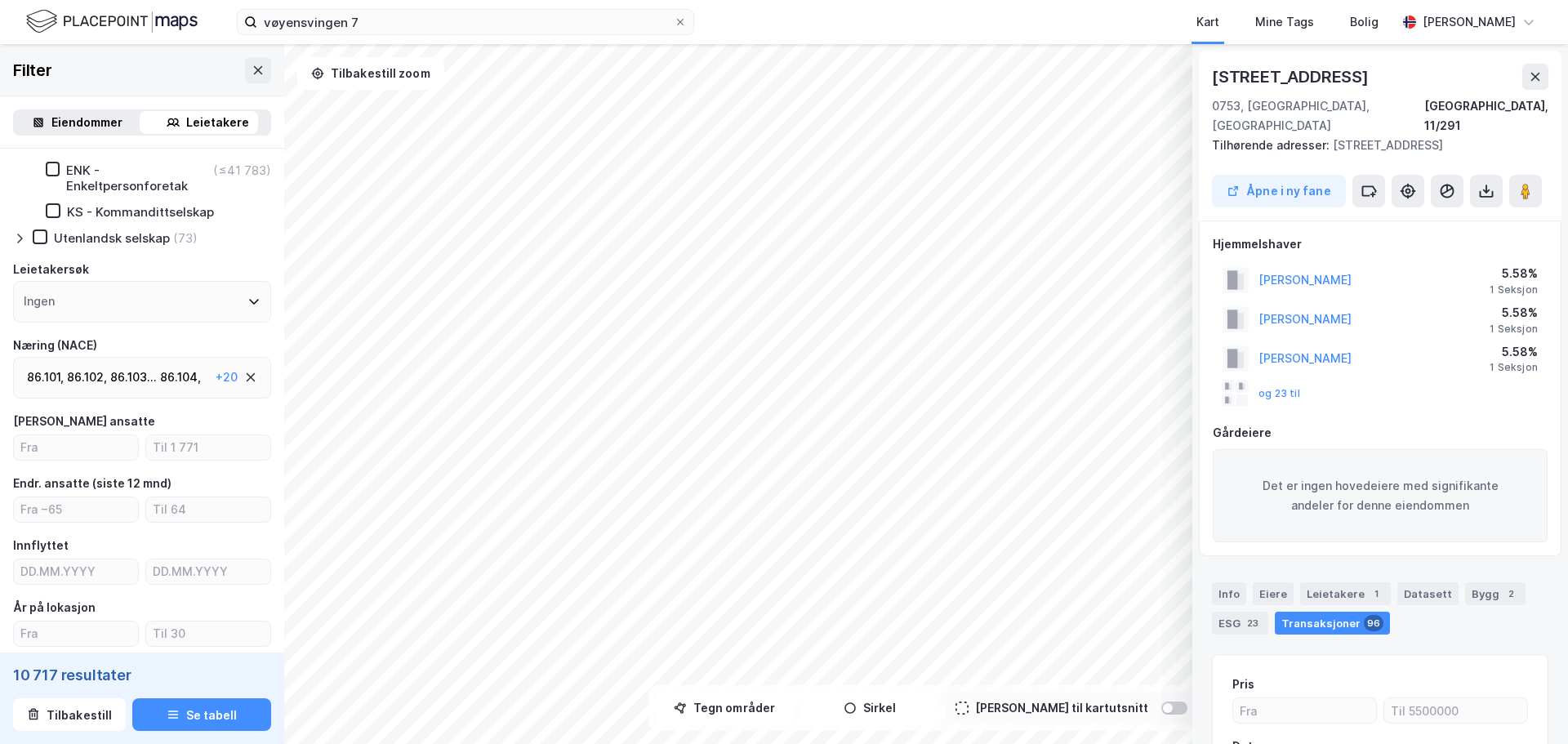
scroll to position [197, 0]
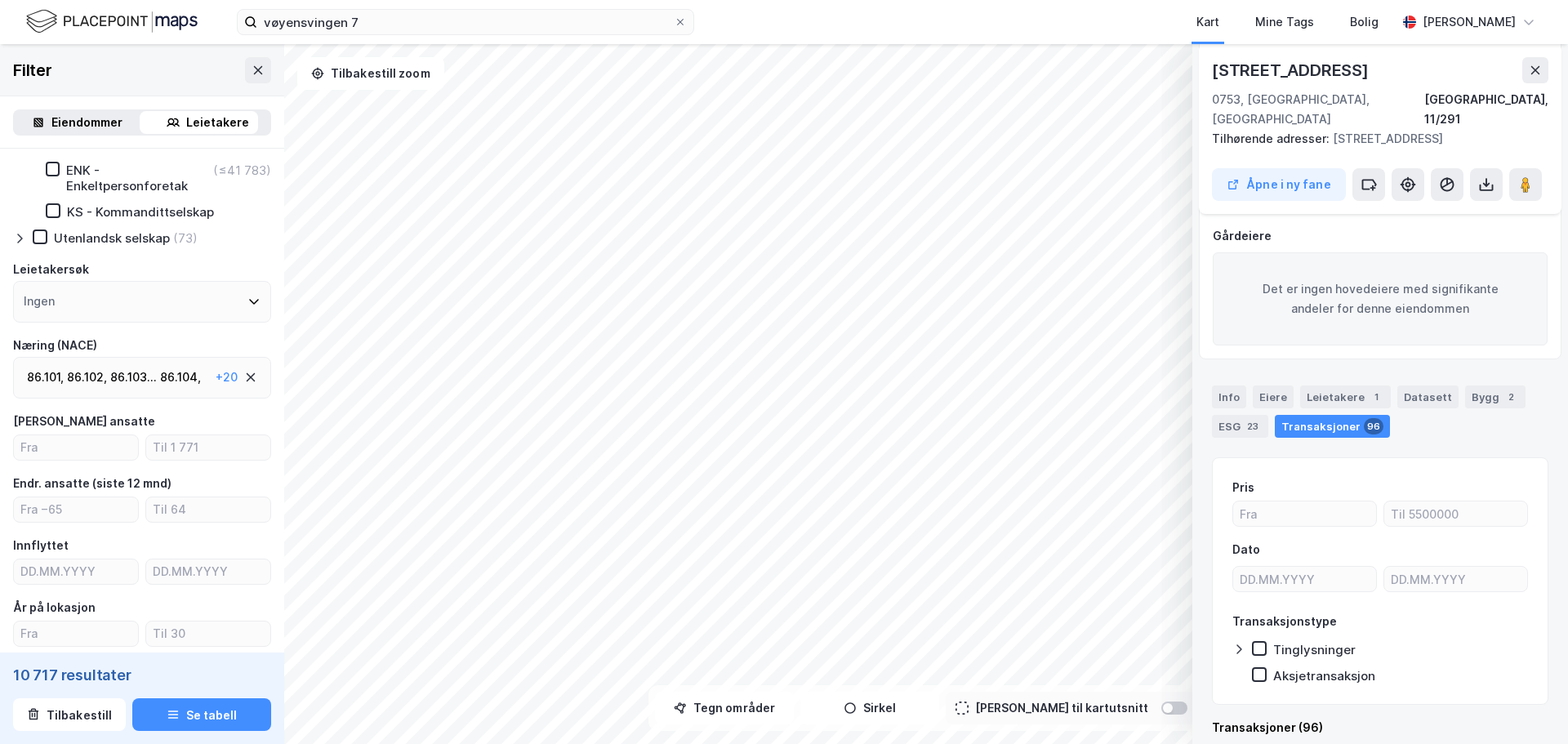
click at [127, 378] on div "86.103 ..." at bounding box center [134, 377] width 47 height 20
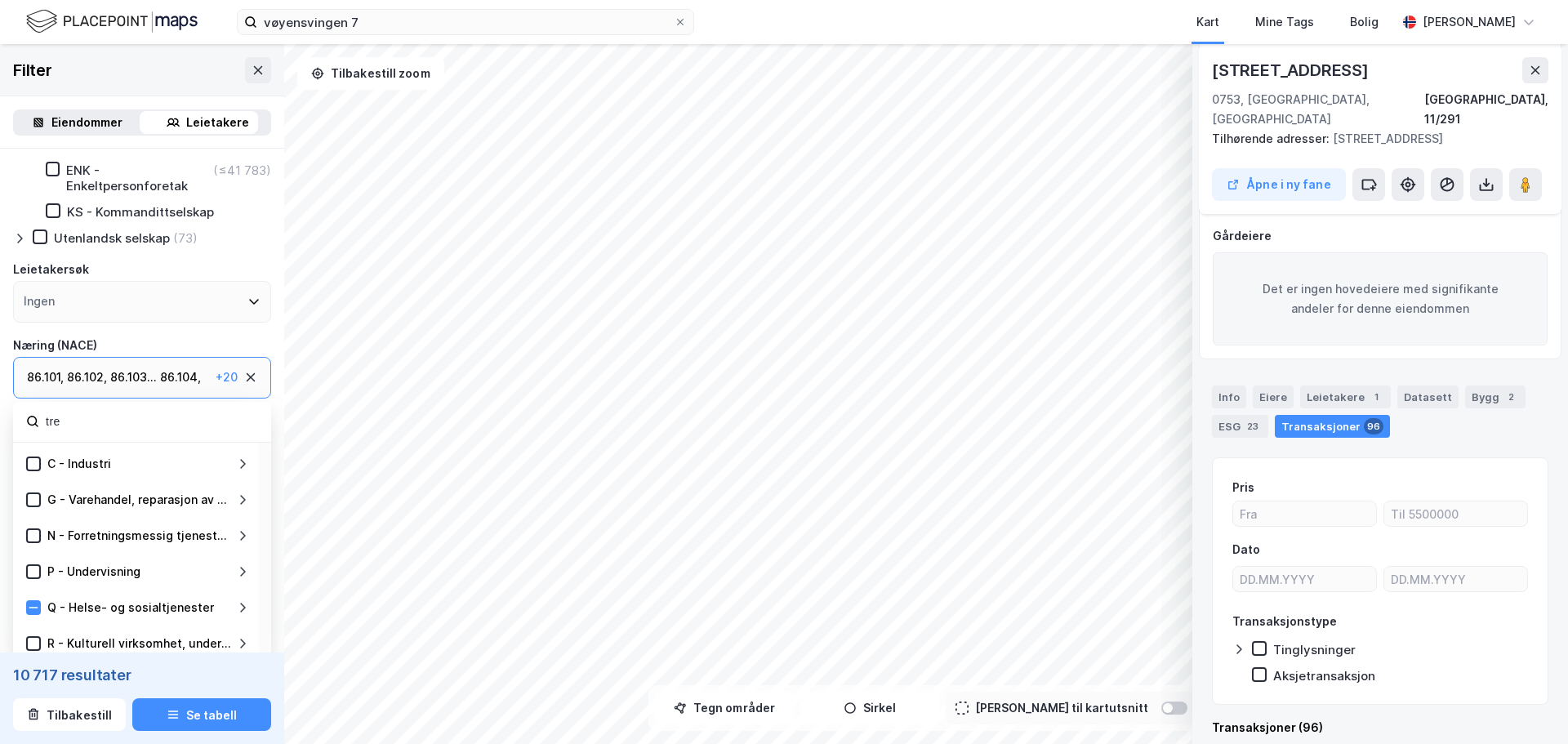
scroll to position [154, 0]
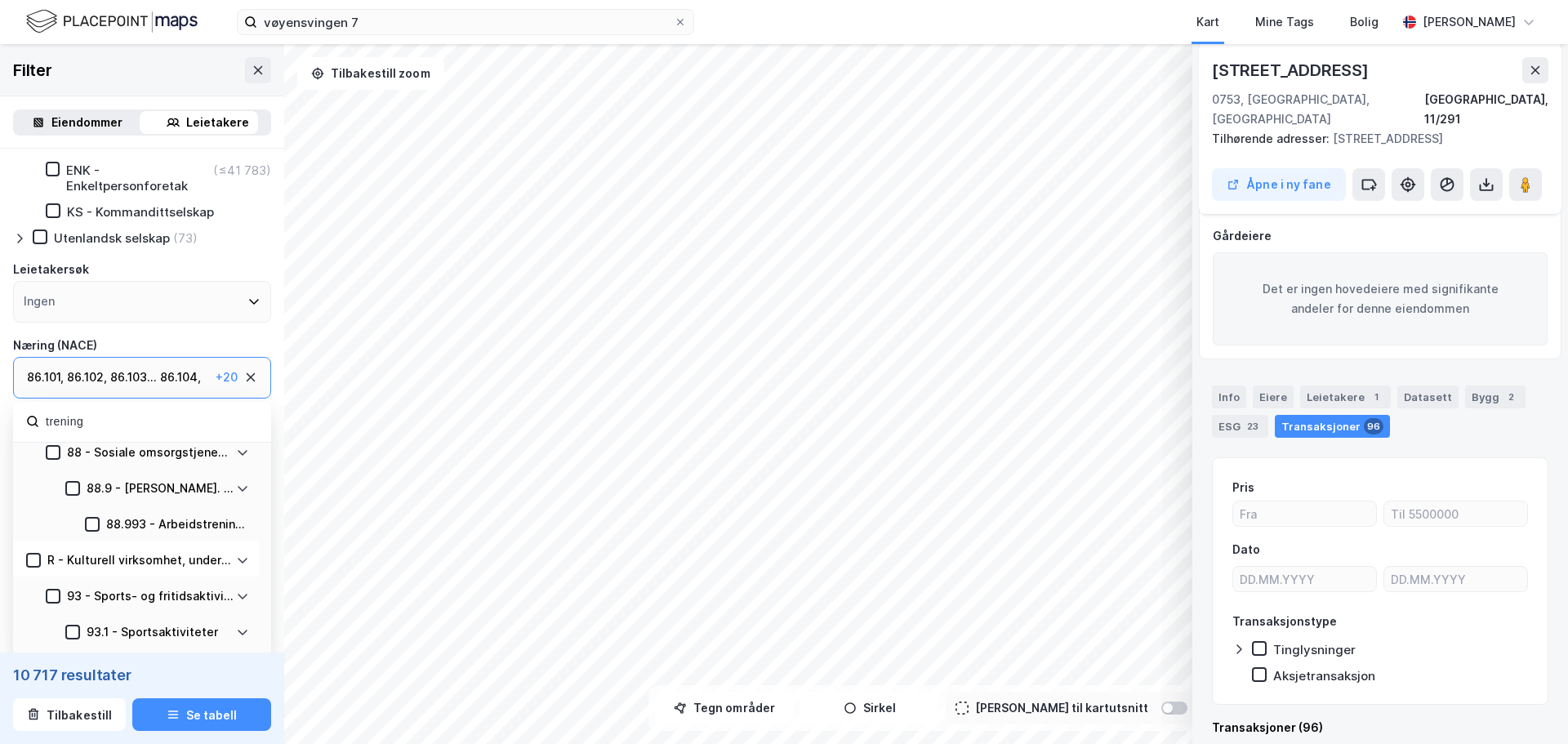
click at [52, 418] on input "trening" at bounding box center [151, 422] width 214 height 22
click at [35, 420] on icon at bounding box center [32, 421] width 13 height 13
click at [87, 417] on input "trening" at bounding box center [151, 422] width 214 height 22
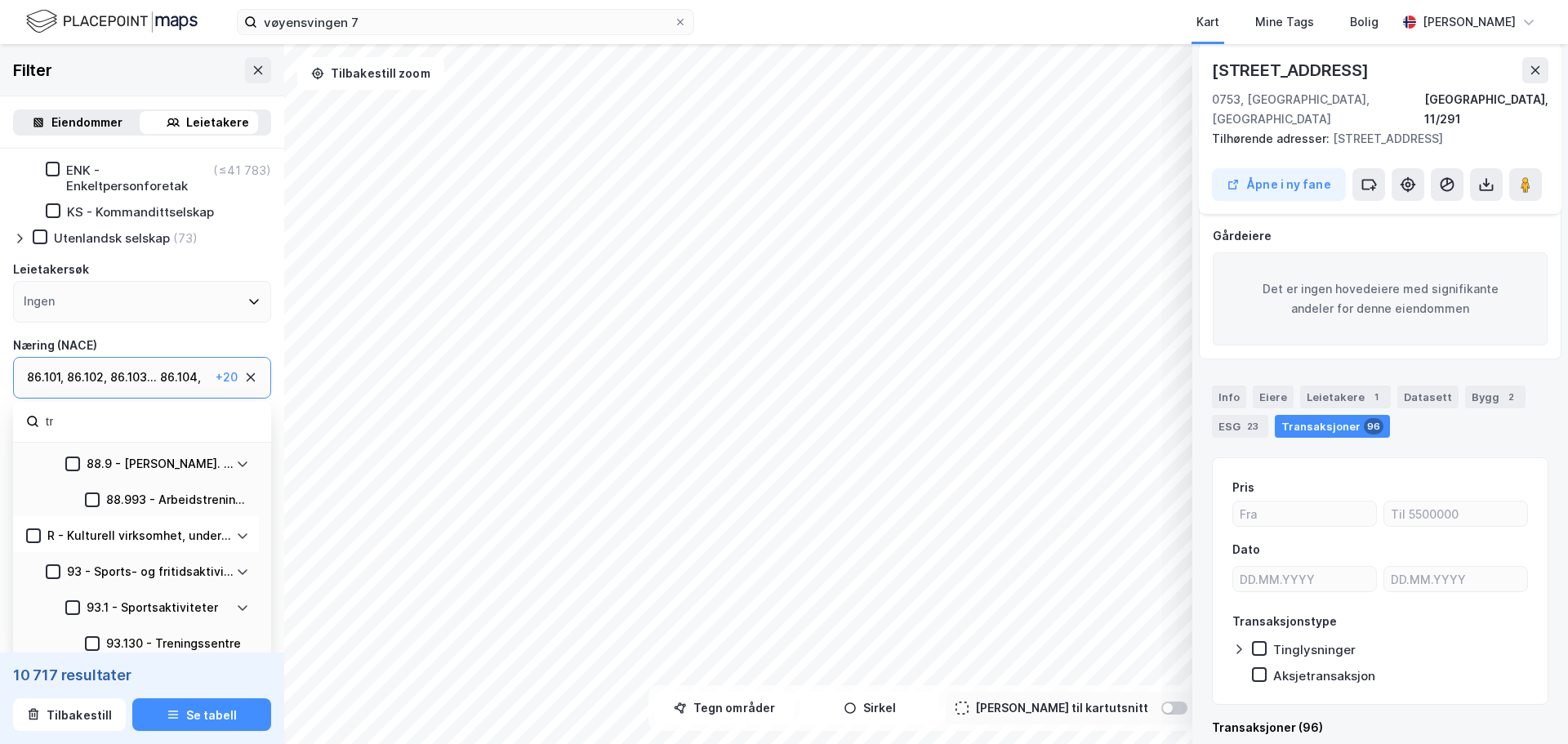
type input "t"
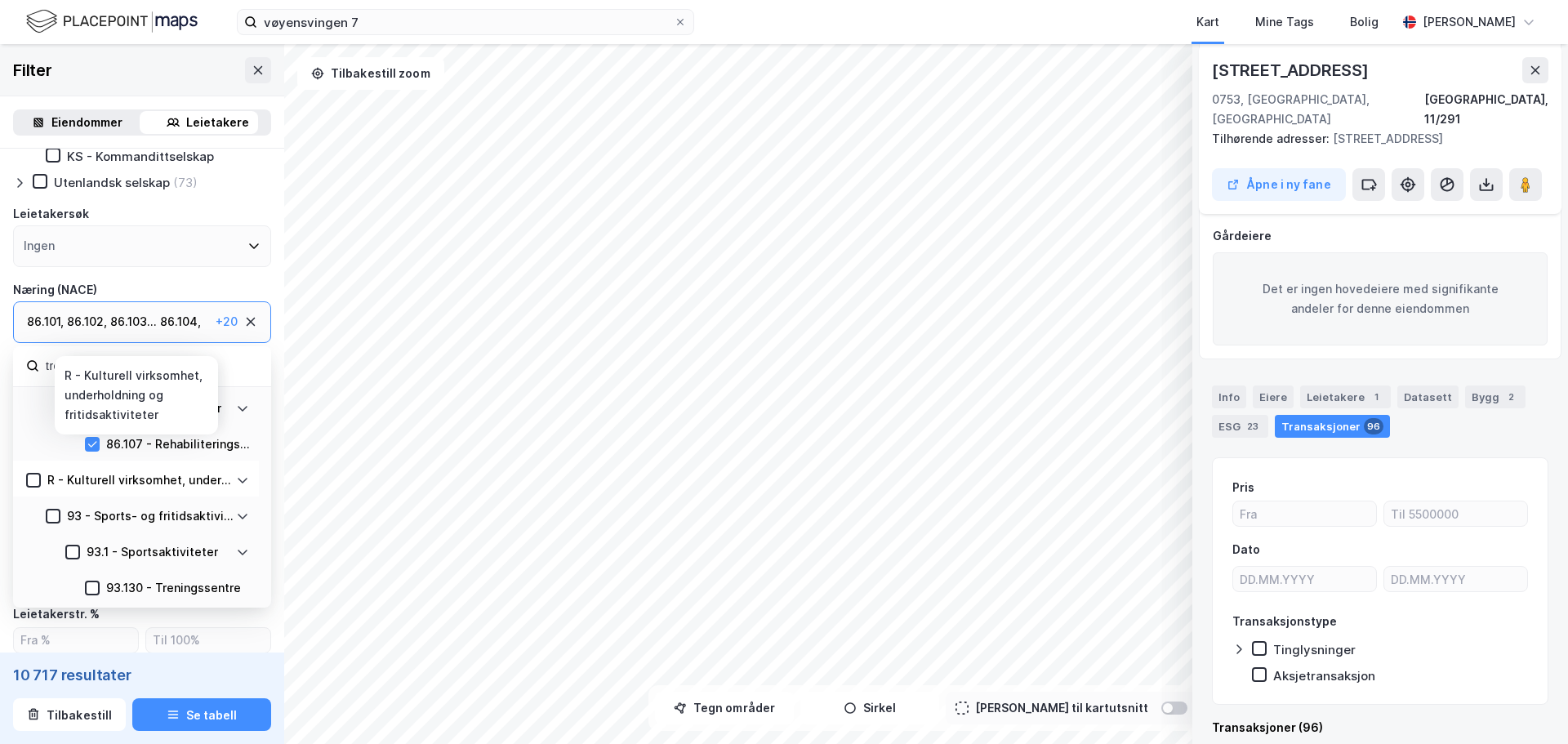
scroll to position [327, 0]
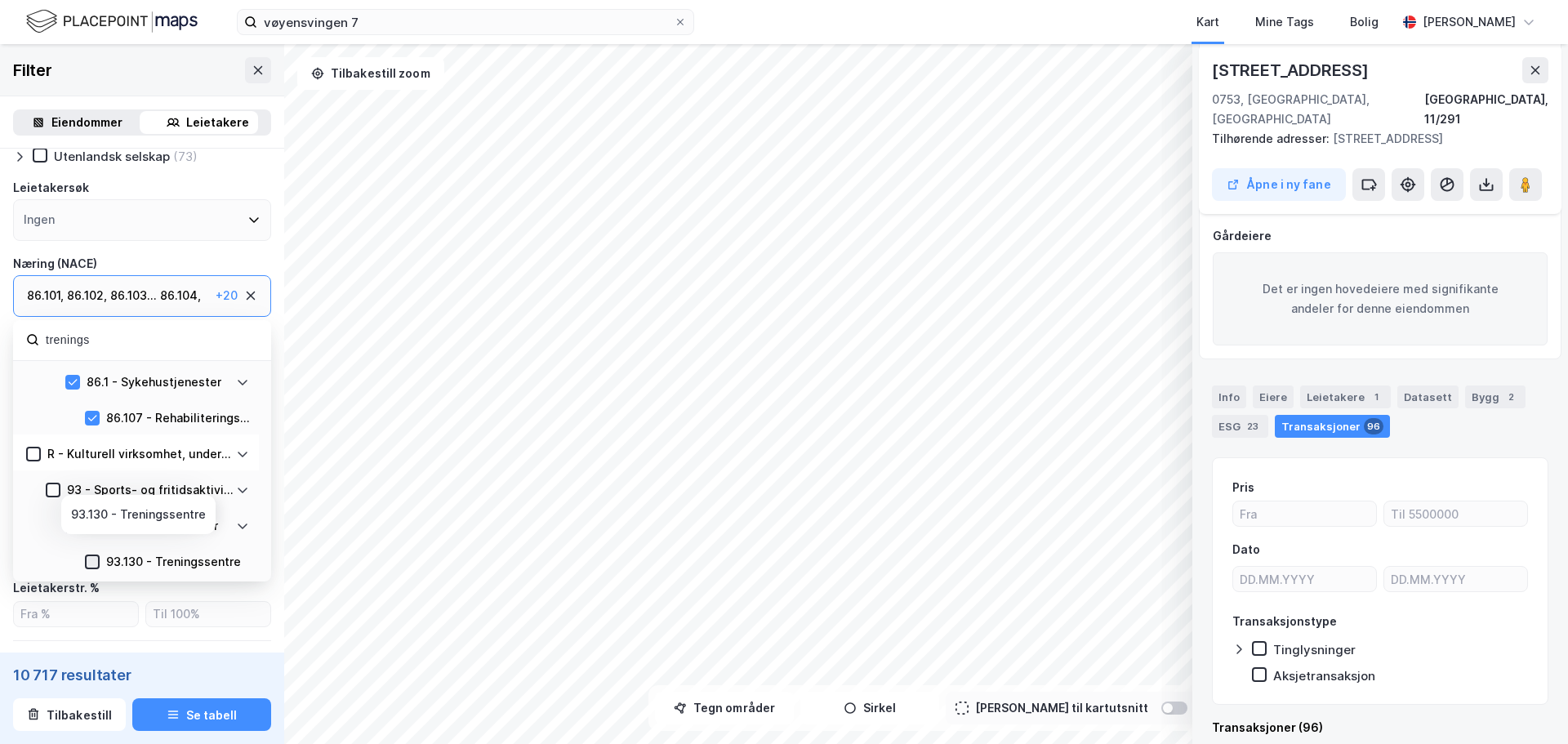
type input "trenings"
click at [95, 560] on icon at bounding box center [93, 561] width 9 height 5
click at [68, 385] on icon at bounding box center [72, 381] width 12 height 12
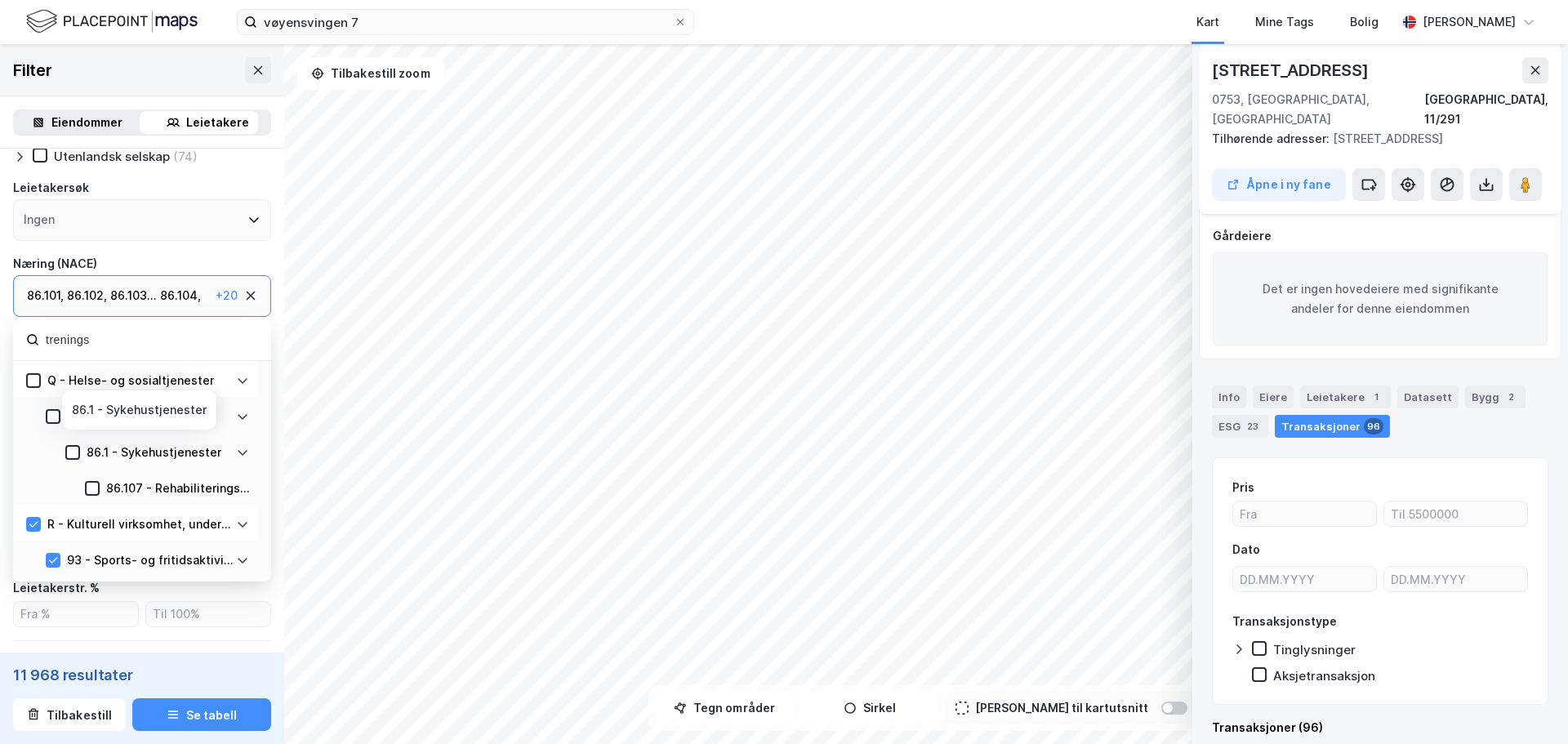
scroll to position [245, 0]
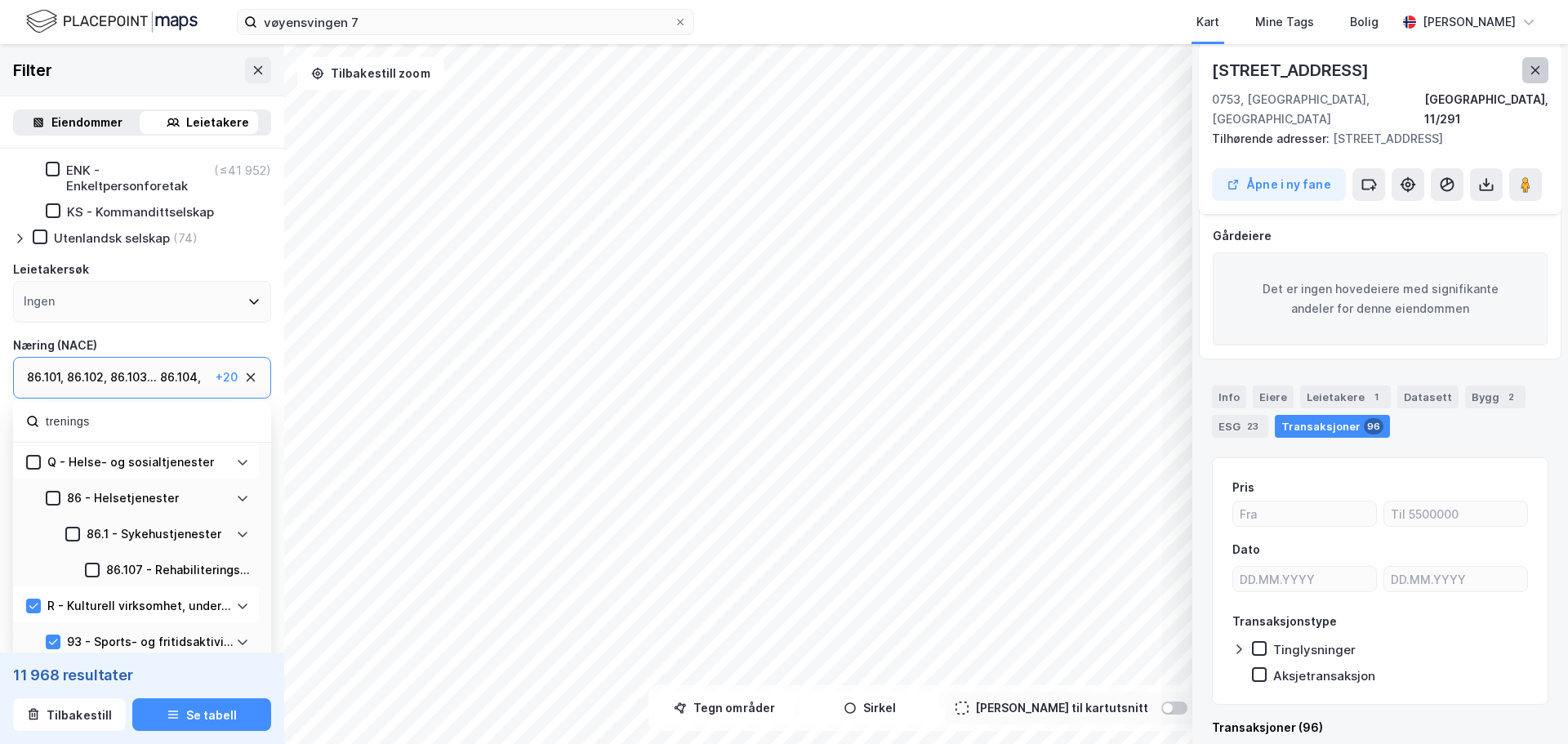
click at [1526, 68] on button at bounding box center [1535, 70] width 26 height 26
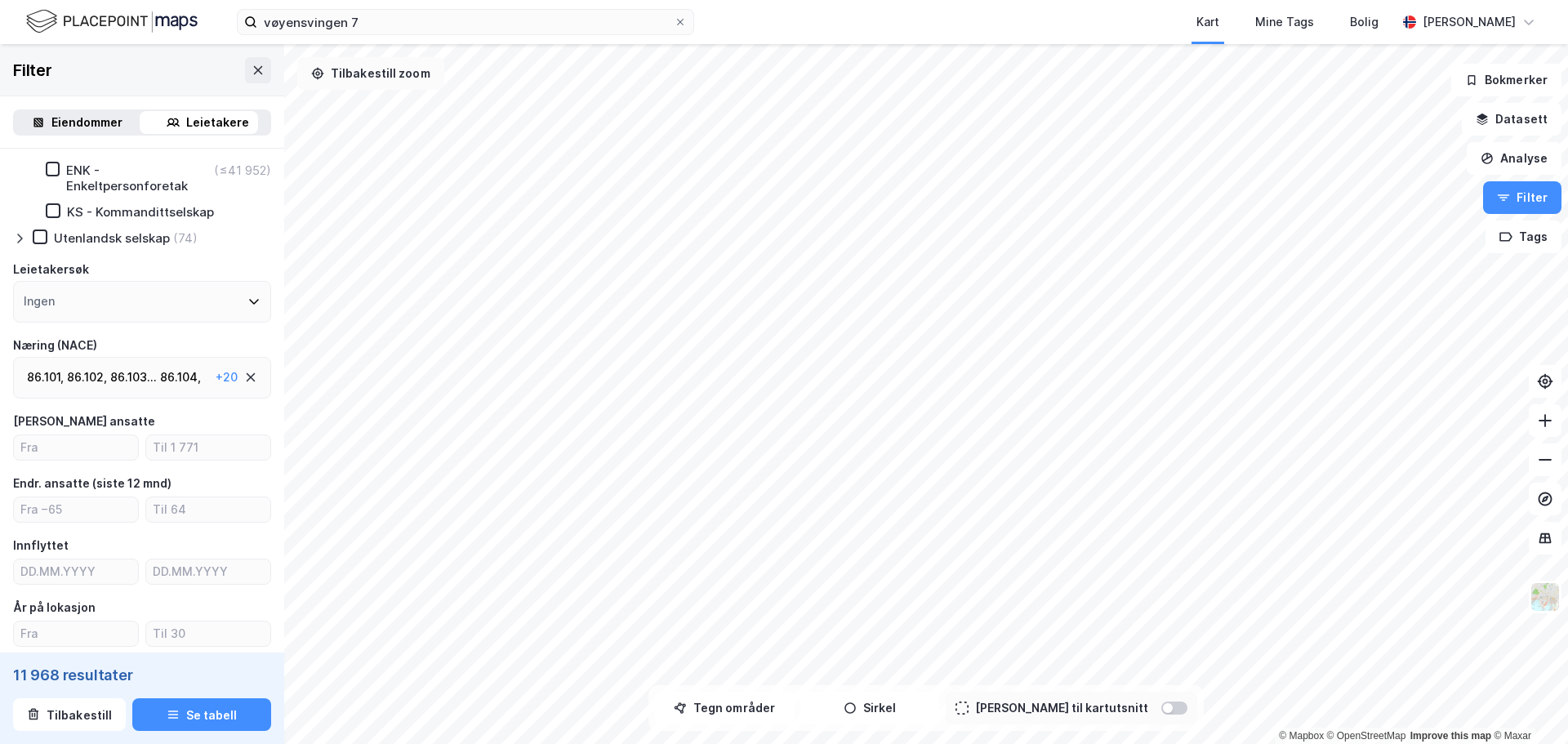
click at [378, 67] on div "© Mapbox © OpenStreetMap Improve this map © Maxar Filter Eiendommer Leietakere …" at bounding box center [784, 394] width 1568 height 700
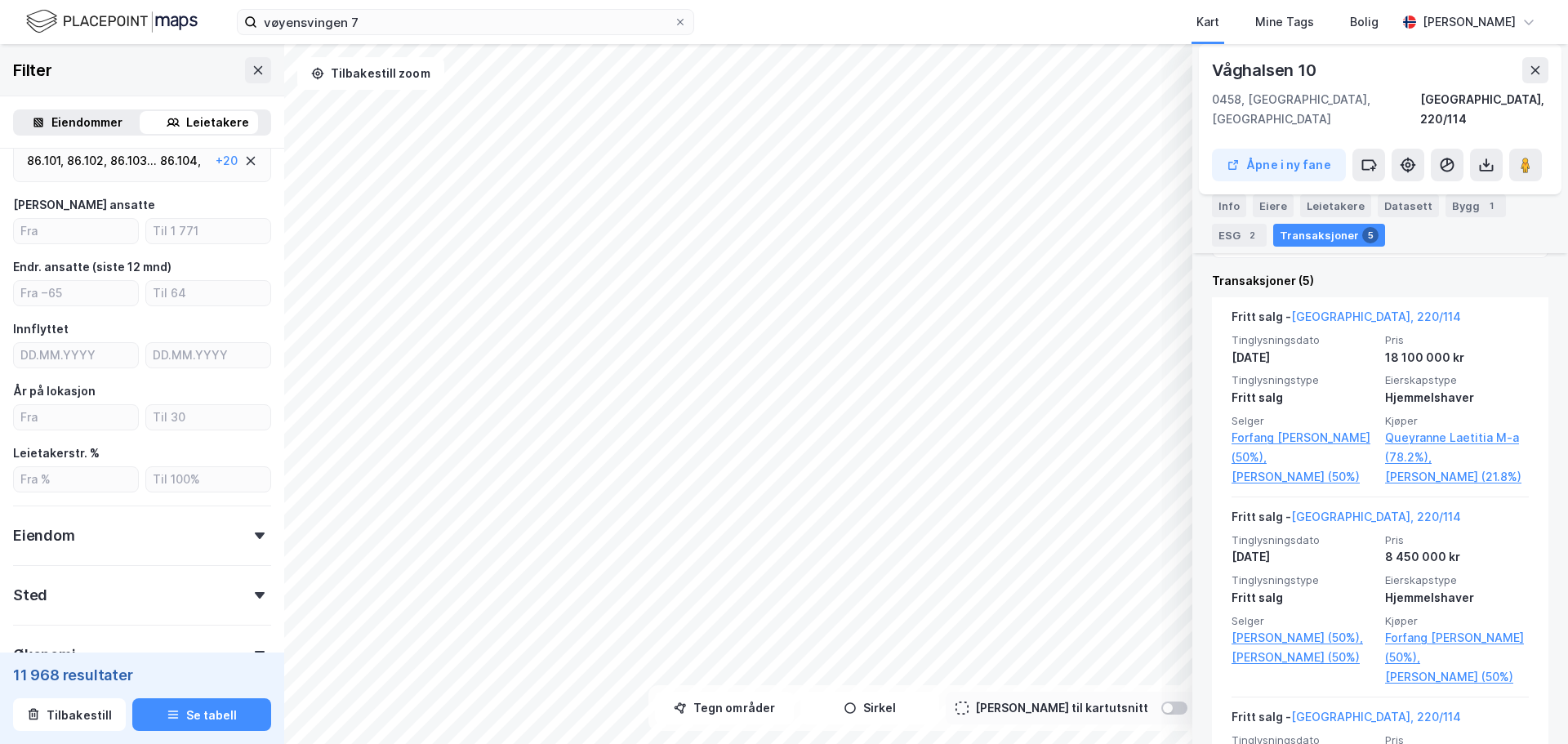
scroll to position [490, 0]
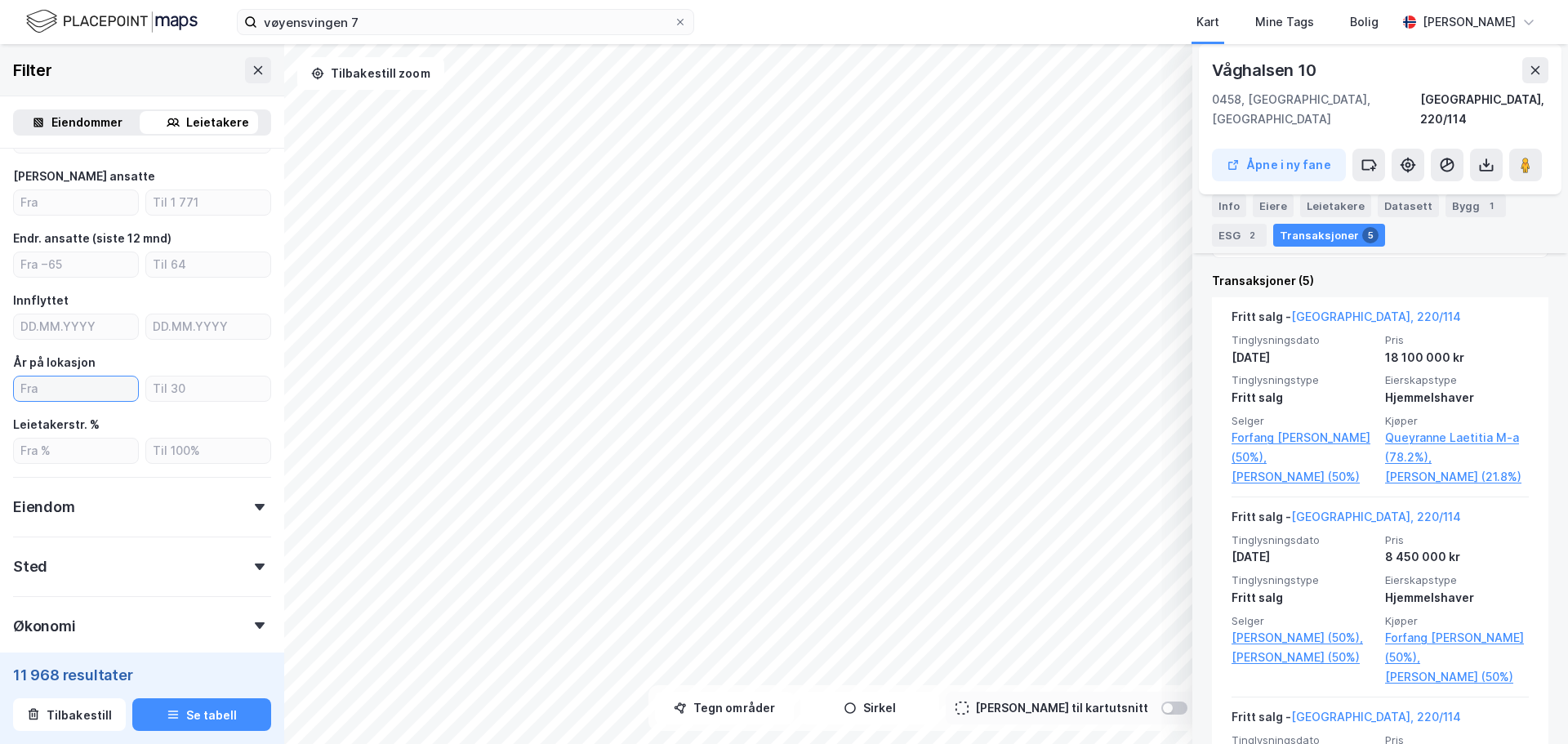
click at [76, 395] on input "number" at bounding box center [76, 388] width 124 height 24
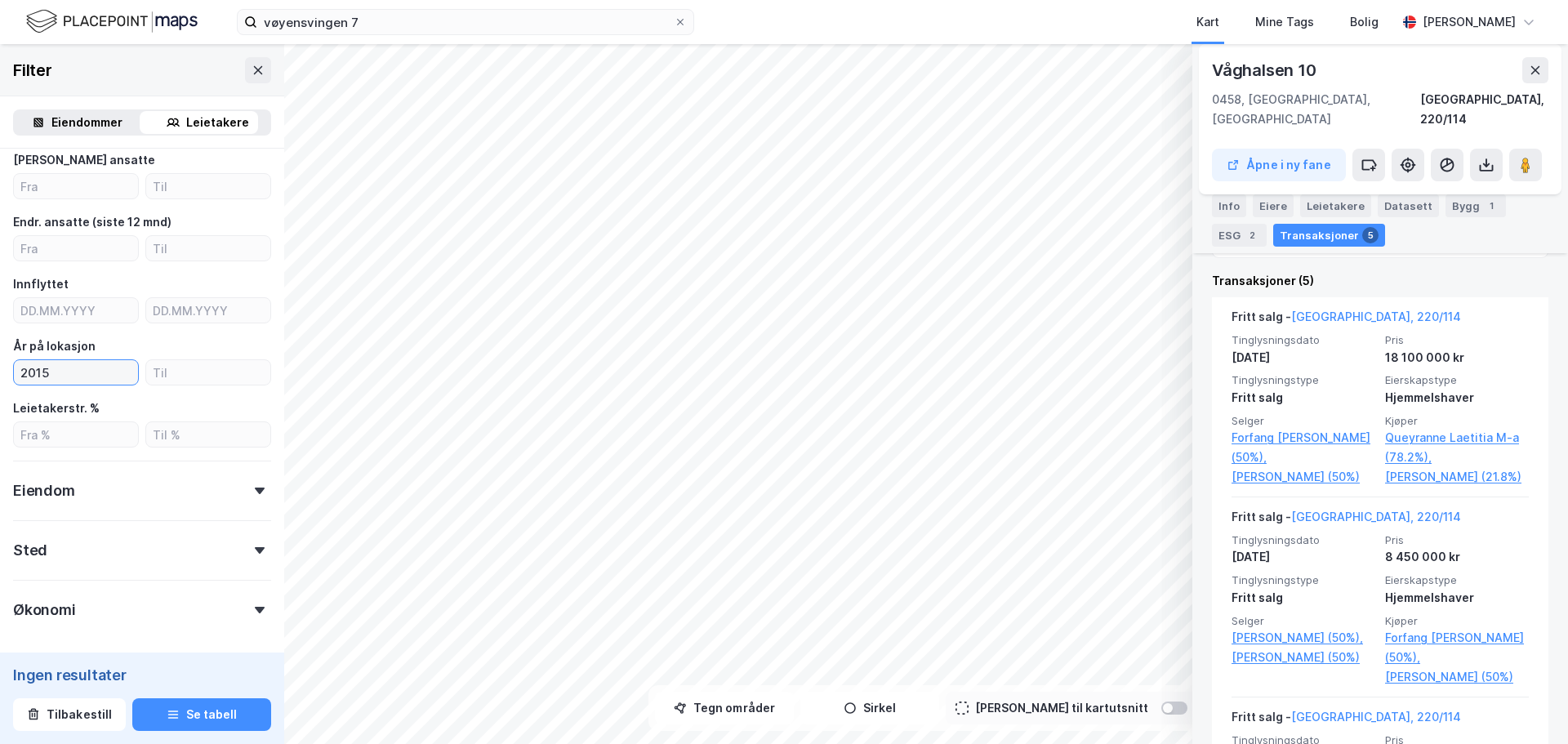
scroll to position [474, 0]
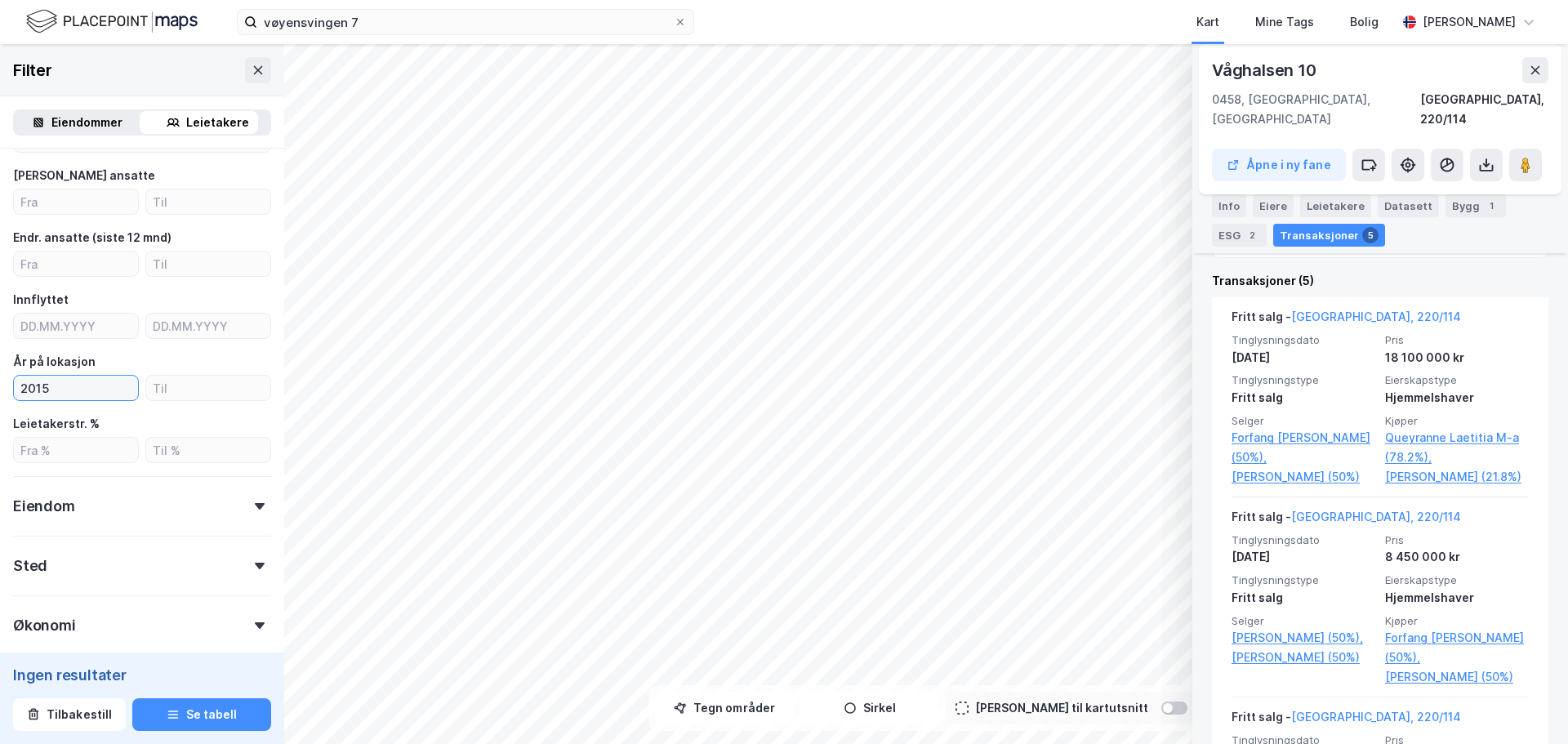
type input "2015"
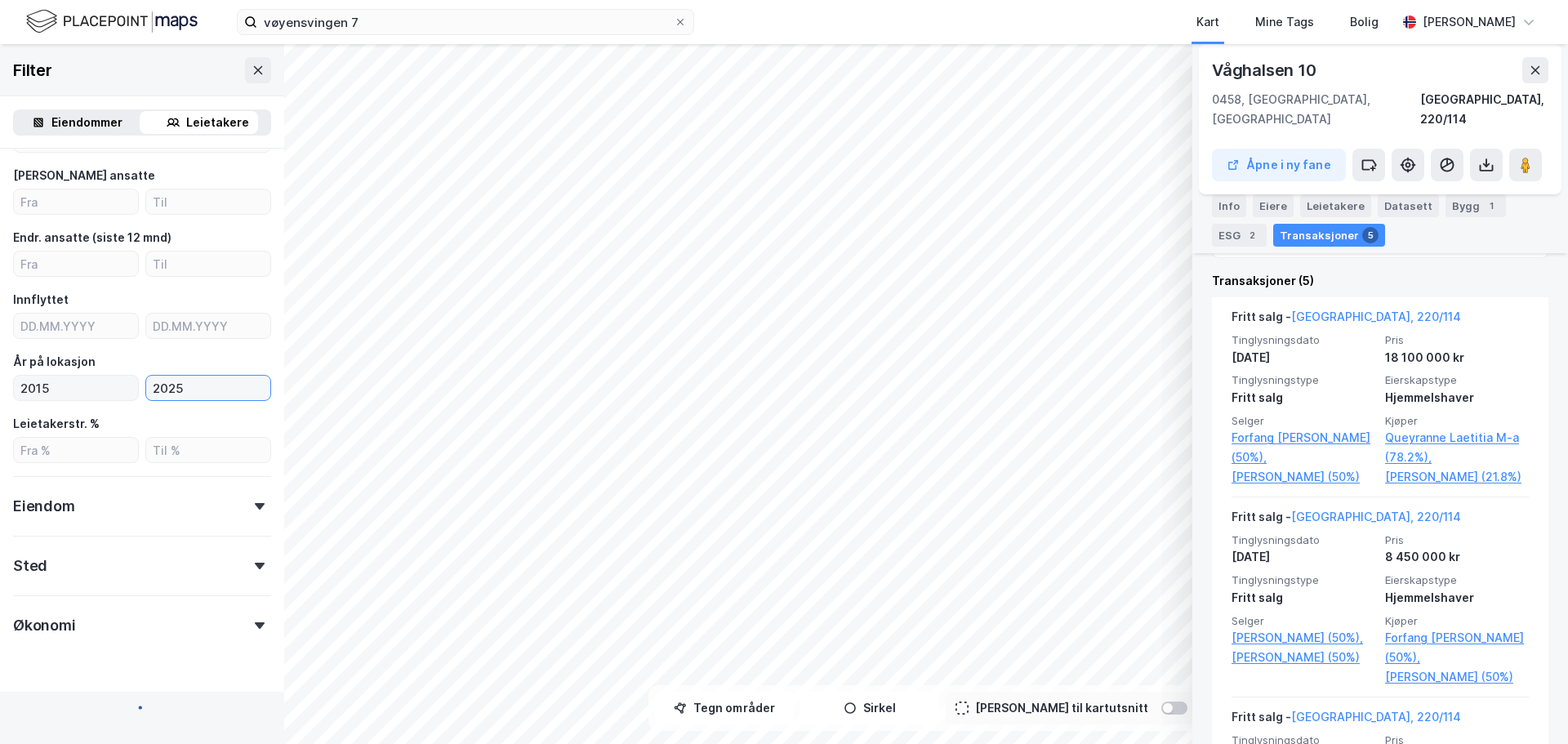
type input "2025"
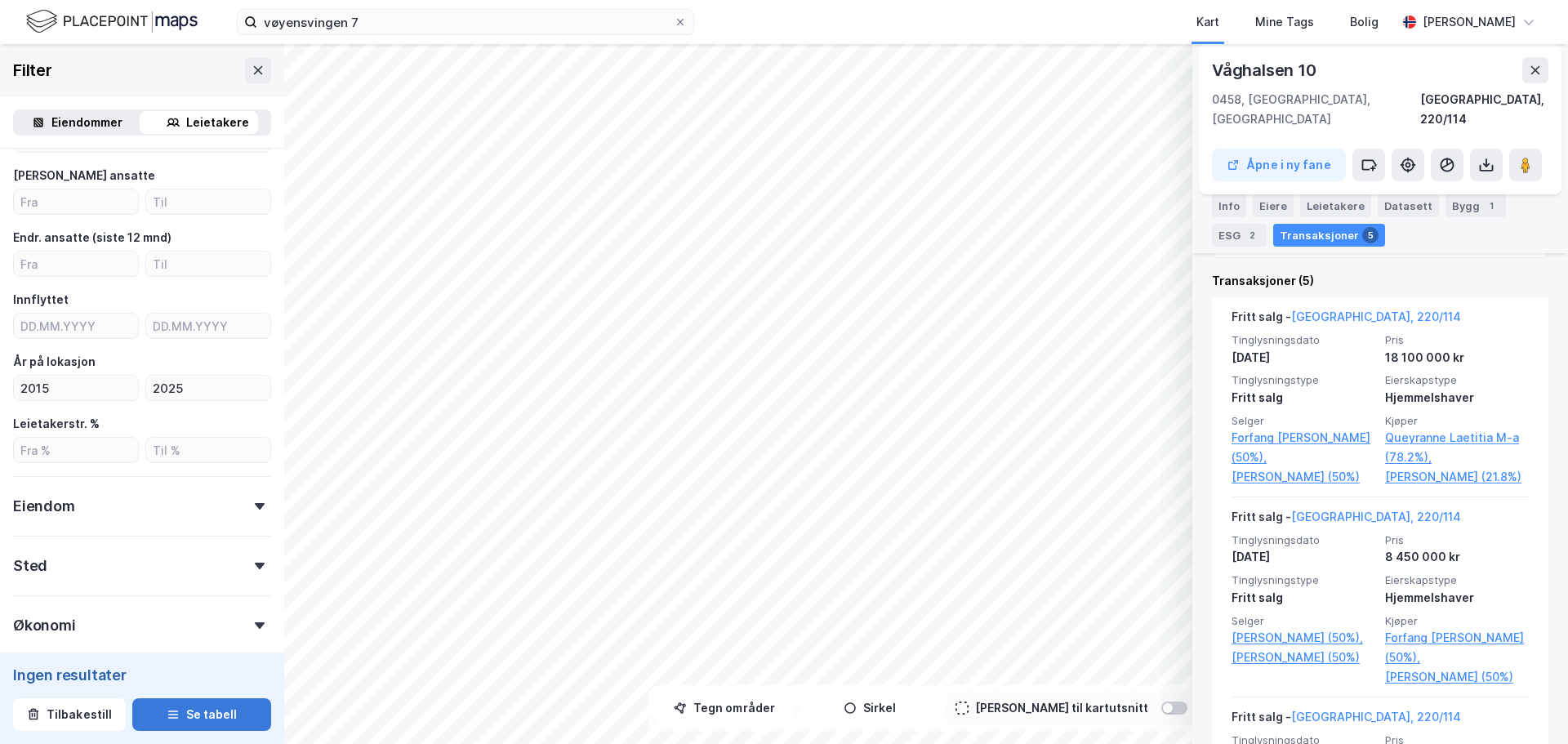
click at [223, 712] on button "Se tabell" at bounding box center [202, 714] width 139 height 32
